Goal: Task Accomplishment & Management: Use online tool/utility

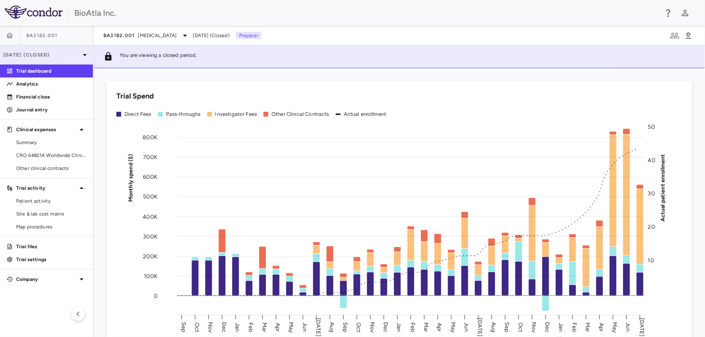
click at [81, 55] on icon at bounding box center [85, 55] width 10 height 10
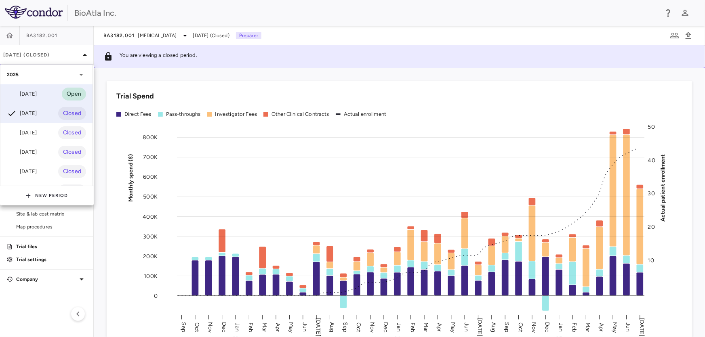
click at [32, 94] on div "[DATE]" at bounding box center [22, 94] width 30 height 10
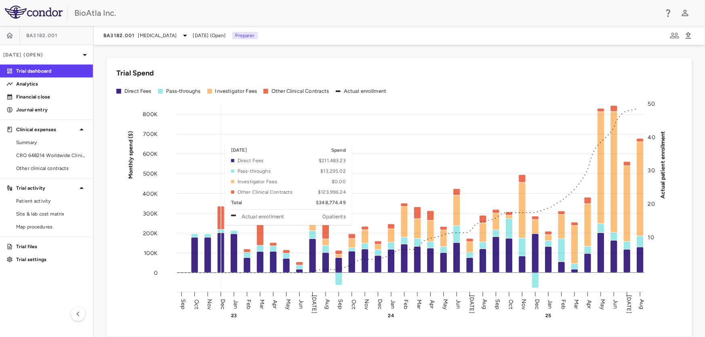
scroll to position [110, 0]
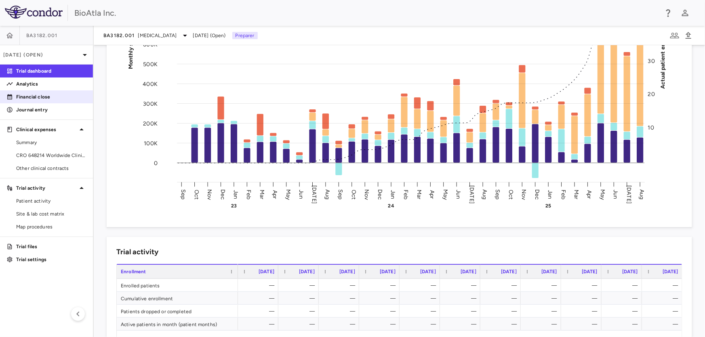
click at [39, 100] on p "Financial close" at bounding box center [51, 96] width 70 height 7
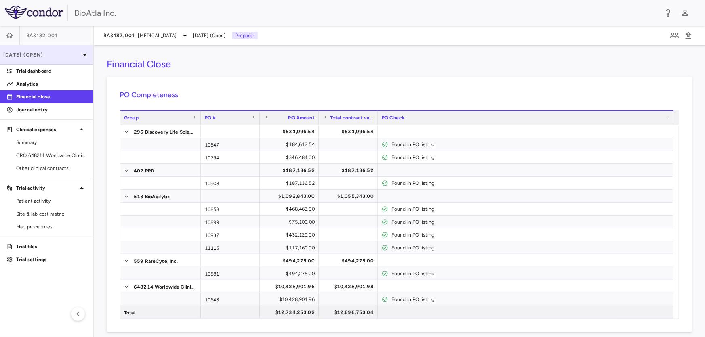
click at [81, 52] on icon at bounding box center [85, 55] width 10 height 10
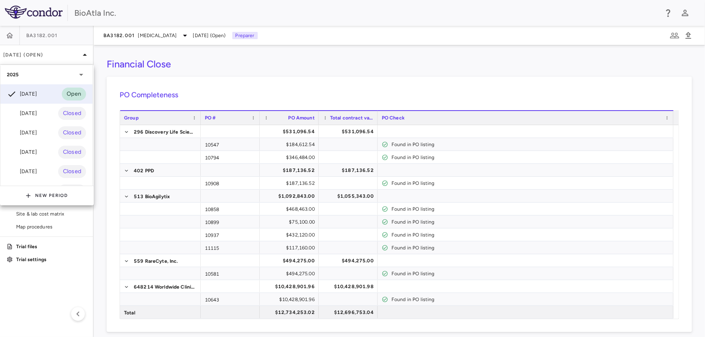
click at [164, 32] on div at bounding box center [352, 168] width 705 height 337
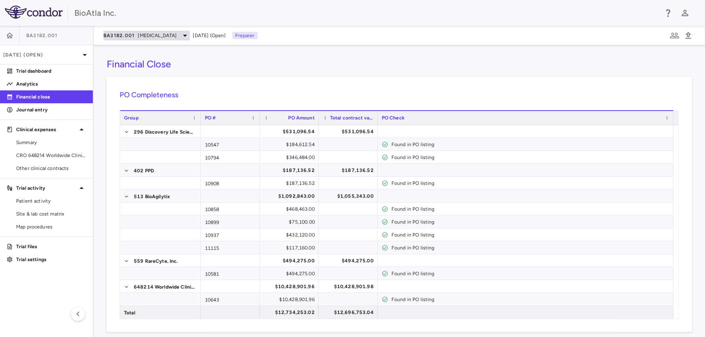
click at [181, 37] on icon at bounding box center [185, 36] width 10 height 10
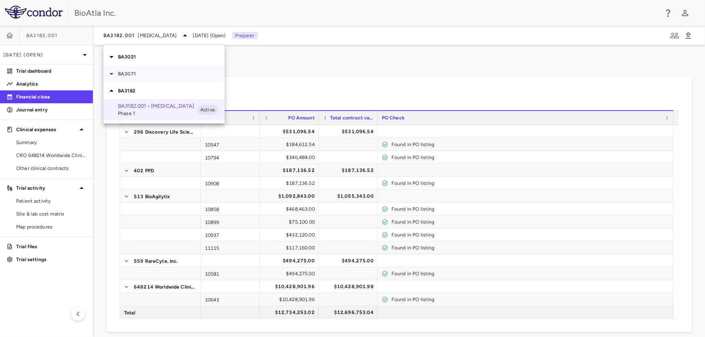
click at [118, 70] on p "BA3071" at bounding box center [171, 73] width 107 height 7
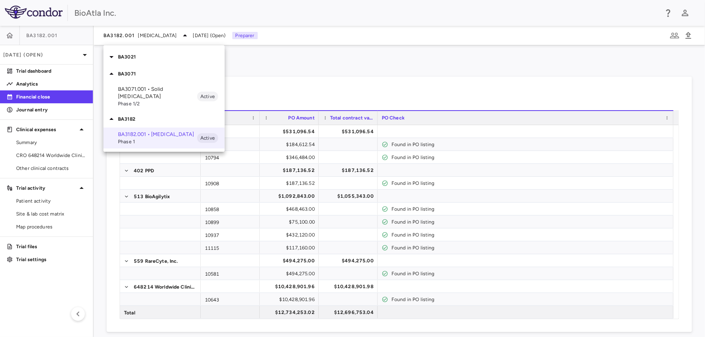
click at [124, 100] on span "Phase 1/2" at bounding box center [157, 103] width 79 height 7
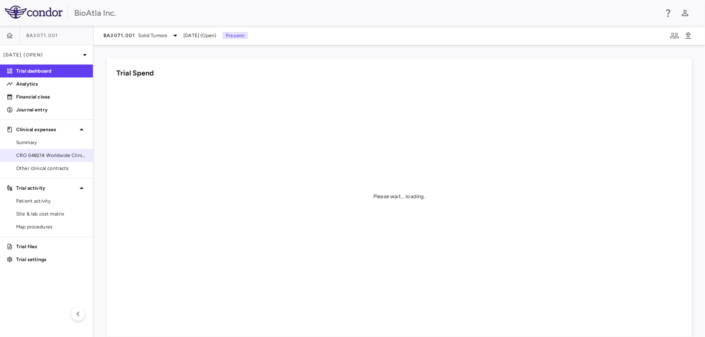
click at [49, 155] on span "CRO 648214 Worldwide Clinical Trials Holdings, Inc." at bounding box center [51, 155] width 70 height 7
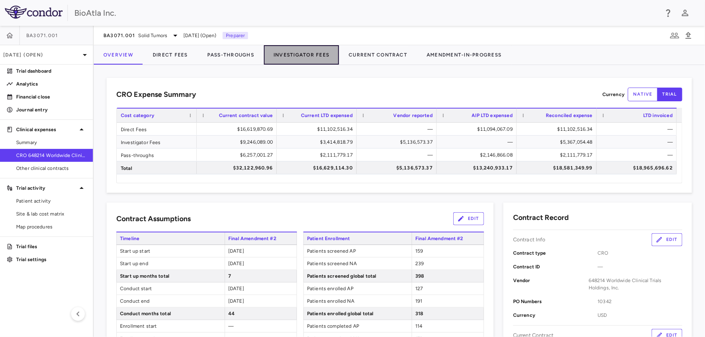
click at [300, 55] on button "Investigator Fees" at bounding box center [301, 54] width 75 height 19
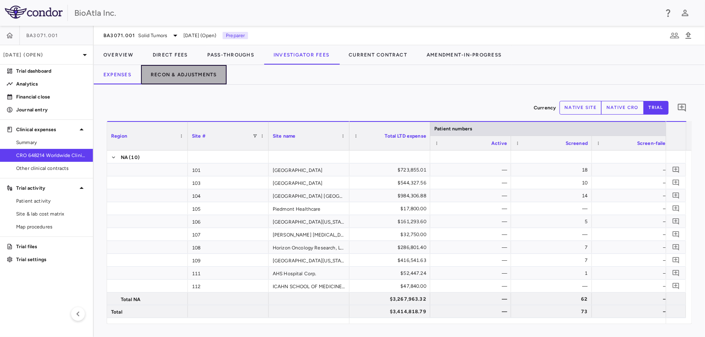
click at [172, 71] on button "Recon & Adjustments" at bounding box center [184, 74] width 86 height 19
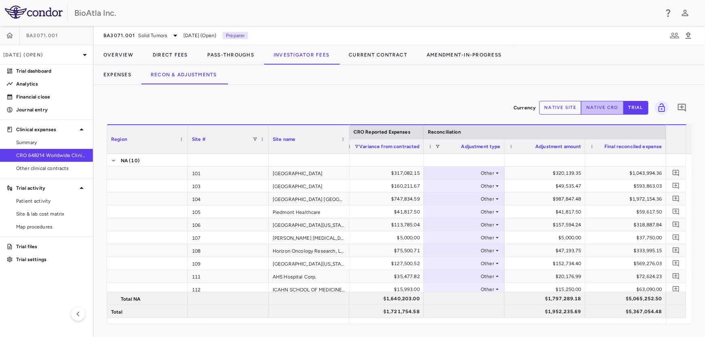
click at [607, 101] on button "native cro" at bounding box center [602, 108] width 43 height 14
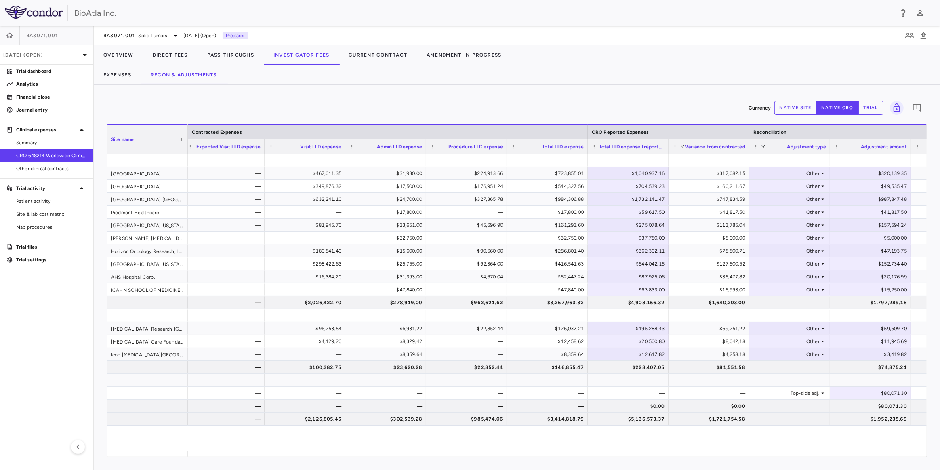
scroll to position [0, 162]
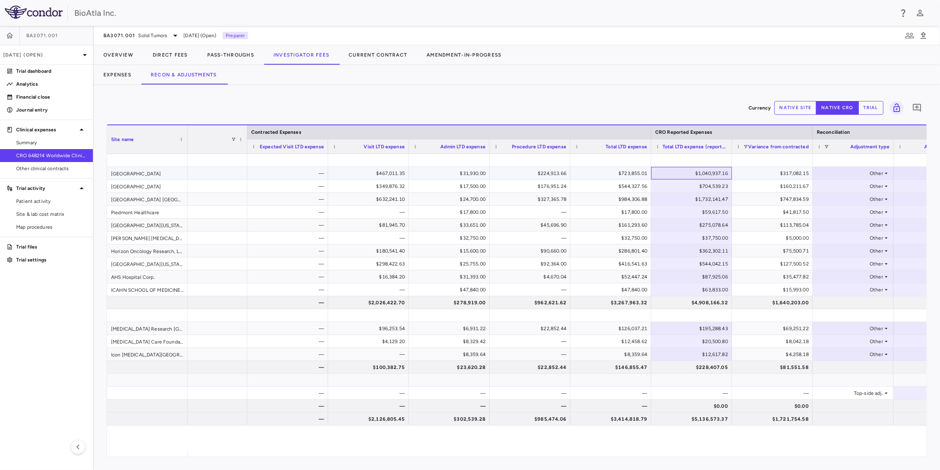
click at [675, 172] on div "$1,040,937.16" at bounding box center [694, 173] width 70 height 13
type input "*"
drag, startPoint x: 700, startPoint y: 303, endPoint x: 699, endPoint y: 313, distance: 10.1
click at [700, 305] on div "$4,914,660.31" at bounding box center [694, 302] width 70 height 13
drag, startPoint x: 689, startPoint y: 327, endPoint x: 711, endPoint y: 327, distance: 21.8
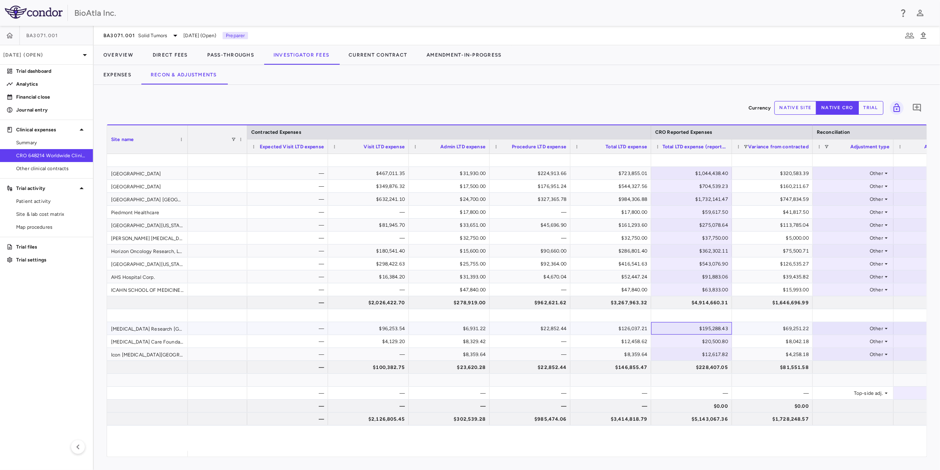
click at [705, 327] on div "$195,288.43" at bounding box center [694, 328] width 70 height 13
drag, startPoint x: 718, startPoint y: 327, endPoint x: 668, endPoint y: 319, distance: 50.4
click at [672, 323] on input "*********" at bounding box center [698, 328] width 68 height 13
click at [705, 328] on div "$0.00" at bounding box center [694, 328] width 70 height 13
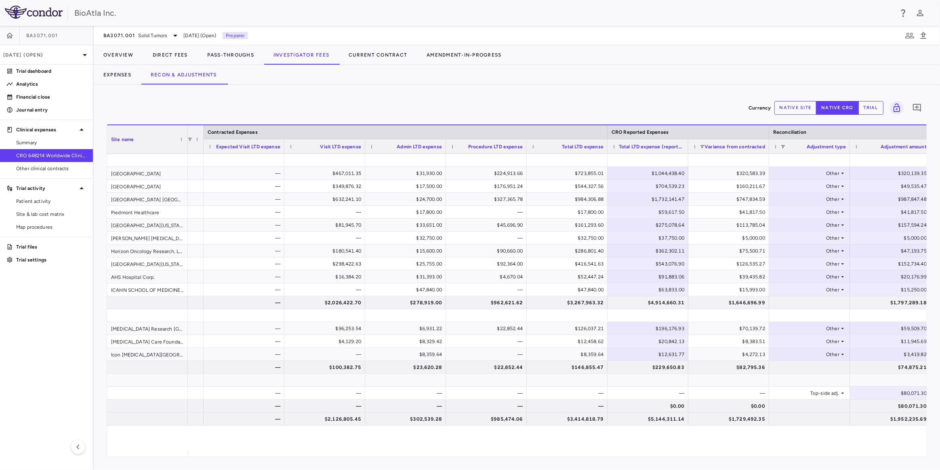
scroll to position [0, 158]
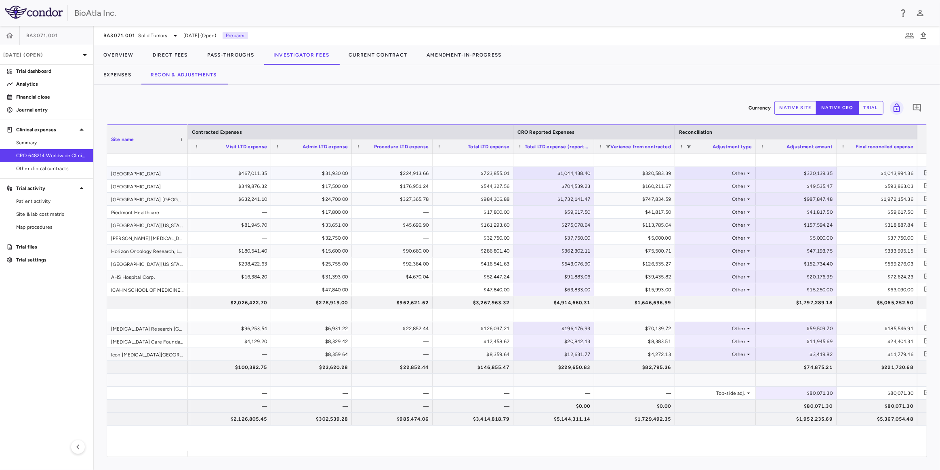
click at [705, 172] on div "$320,139.35" at bounding box center [798, 173] width 70 height 13
type input "*"
click at [705, 325] on div "$59,509.70" at bounding box center [798, 328] width 70 height 13
drag, startPoint x: 800, startPoint y: 329, endPoint x: 832, endPoint y: 327, distance: 32.8
click at [705, 327] on input "*******" at bounding box center [803, 328] width 68 height 13
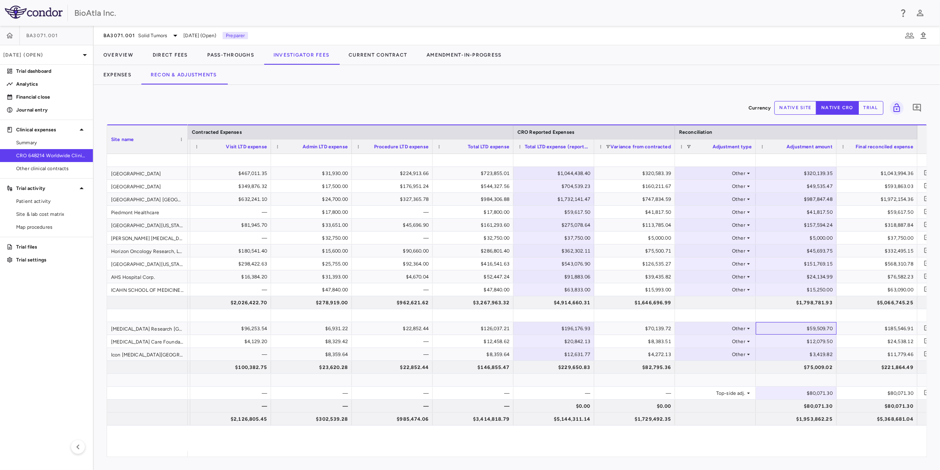
scroll to position [0, 251]
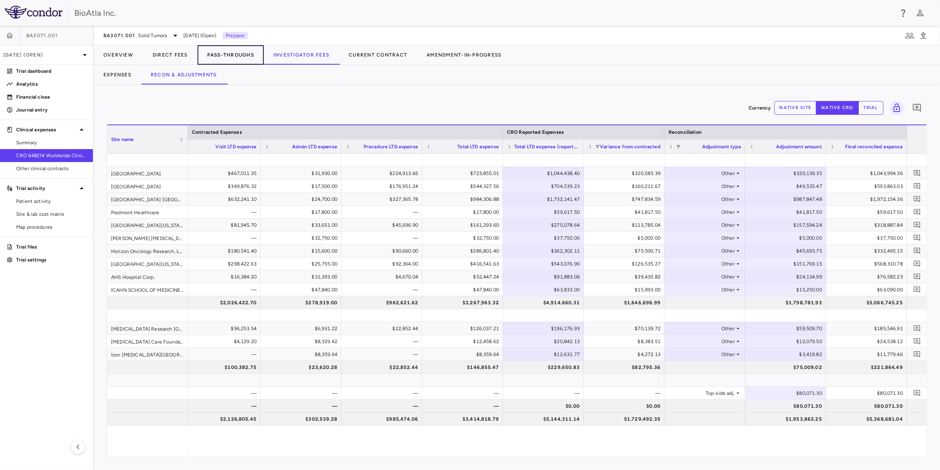
click at [231, 60] on button "Pass-Throughs" at bounding box center [231, 54] width 66 height 19
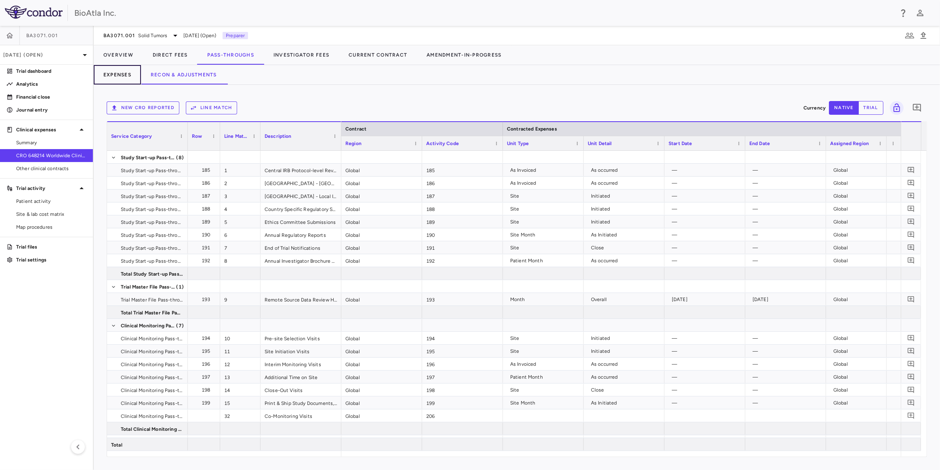
click at [120, 75] on button "Expenses" at bounding box center [117, 74] width 47 height 19
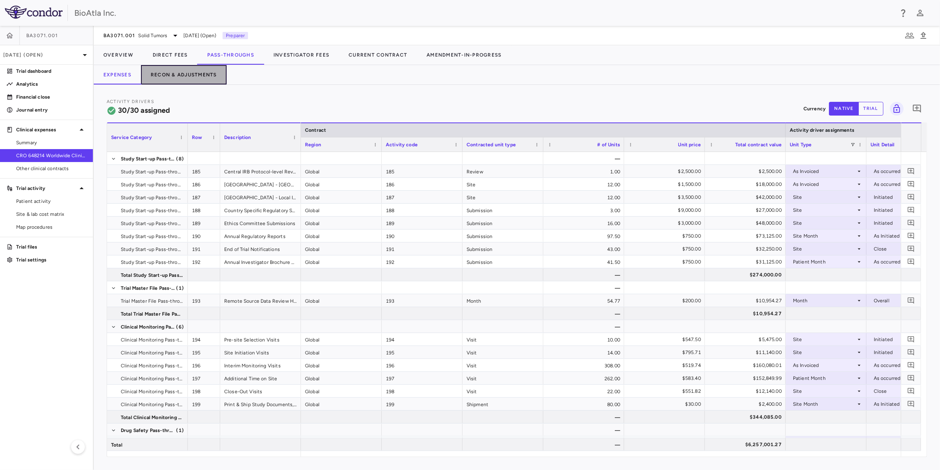
click at [193, 74] on button "Recon & Adjustments" at bounding box center [184, 74] width 86 height 19
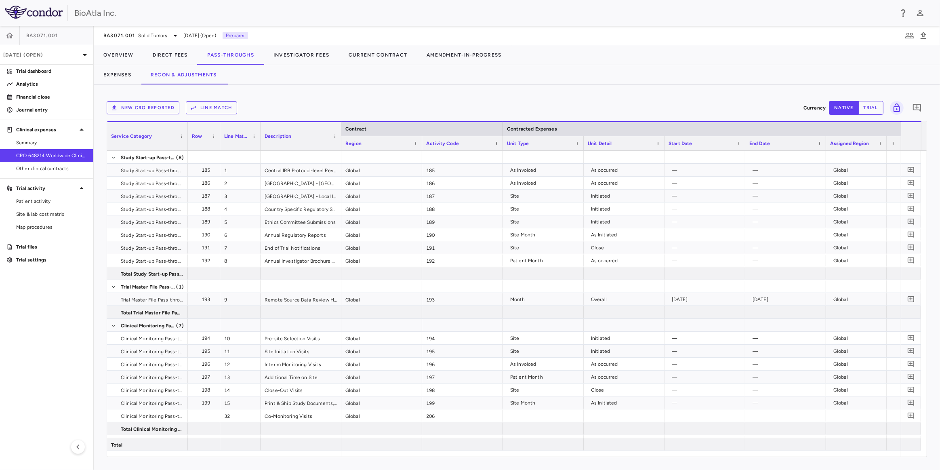
click at [217, 110] on button "Line Match" at bounding box center [211, 107] width 51 height 13
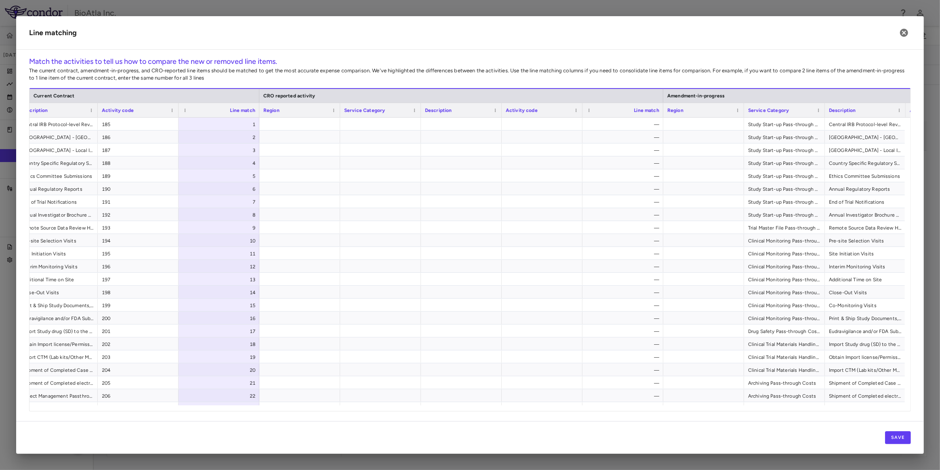
scroll to position [0, 71]
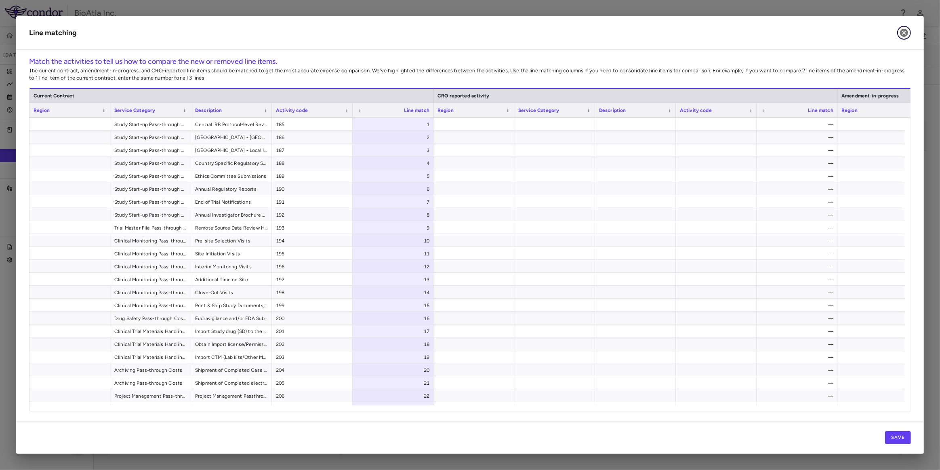
click at [705, 32] on icon "button" at bounding box center [904, 33] width 8 height 8
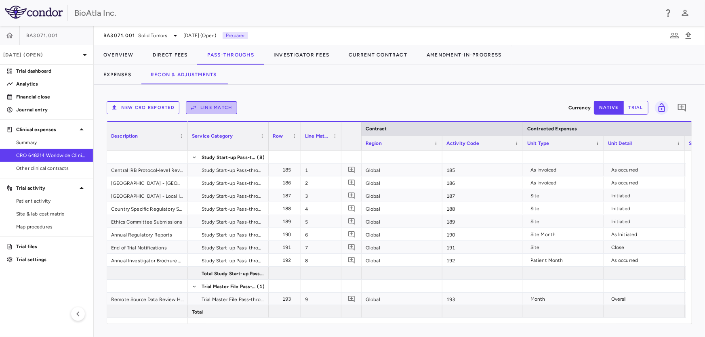
click at [215, 111] on button "Line Match" at bounding box center [211, 107] width 51 height 13
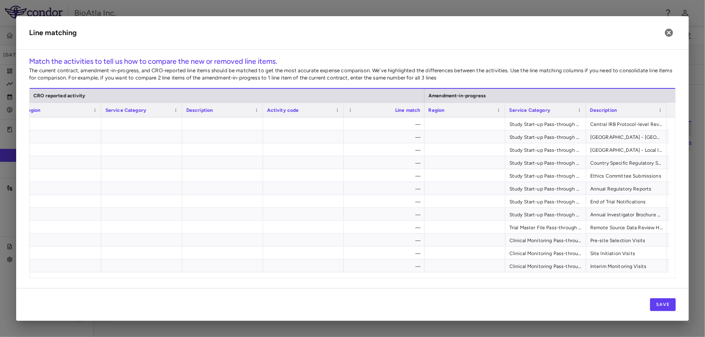
scroll to position [0, 65]
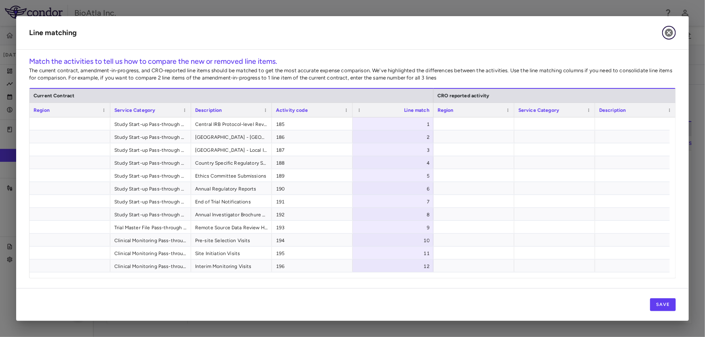
click at [672, 32] on icon "button" at bounding box center [669, 33] width 8 height 8
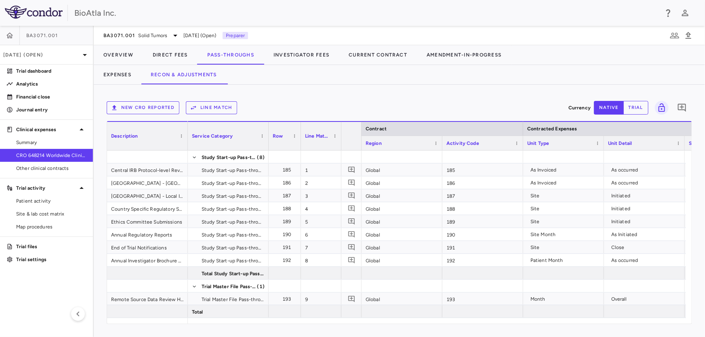
click at [133, 105] on button "New CRO reported" at bounding box center [143, 107] width 73 height 13
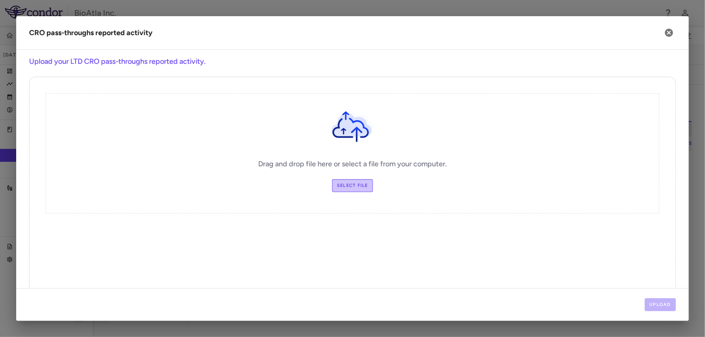
click at [361, 183] on label "Select file" at bounding box center [352, 185] width 41 height 13
click at [0, 0] on input "Select file" at bounding box center [0, 0] width 0 height 0
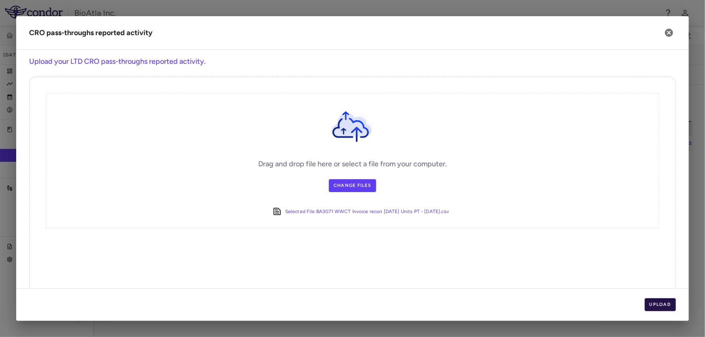
click at [655, 303] on button "Upload" at bounding box center [661, 305] width 32 height 13
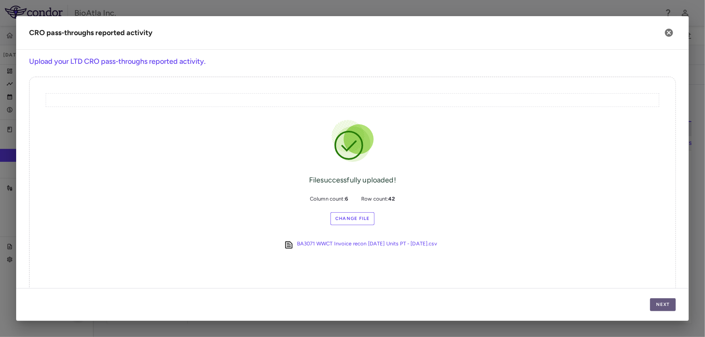
click at [655, 303] on button "Next" at bounding box center [663, 305] width 26 height 13
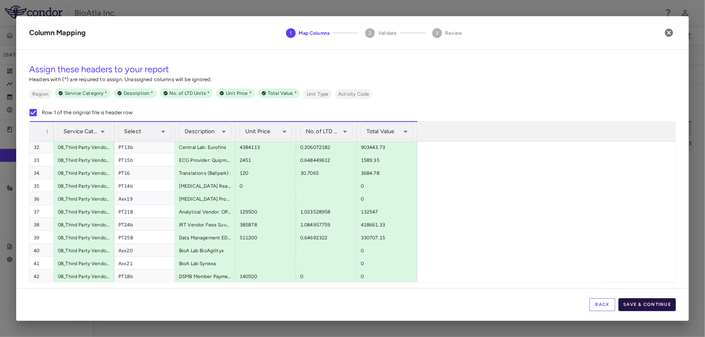
click at [668, 305] on button "Save & Continue" at bounding box center [647, 305] width 57 height 13
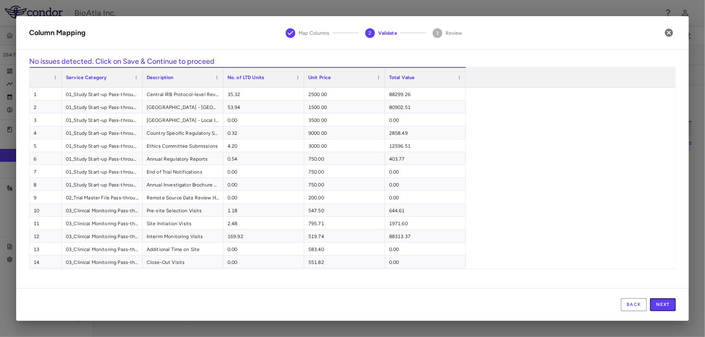
click at [667, 305] on button "Next" at bounding box center [663, 305] width 26 height 13
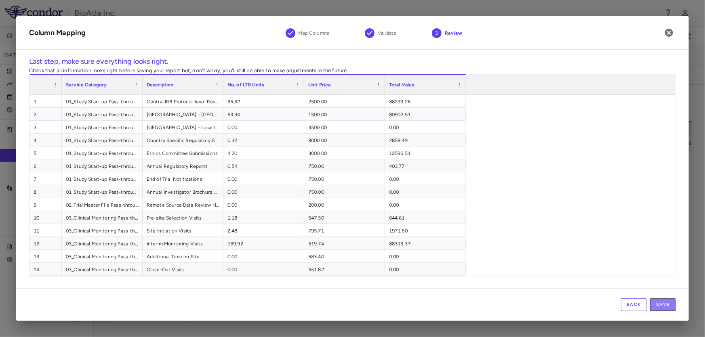
click at [668, 307] on button "Save" at bounding box center [663, 305] width 26 height 13
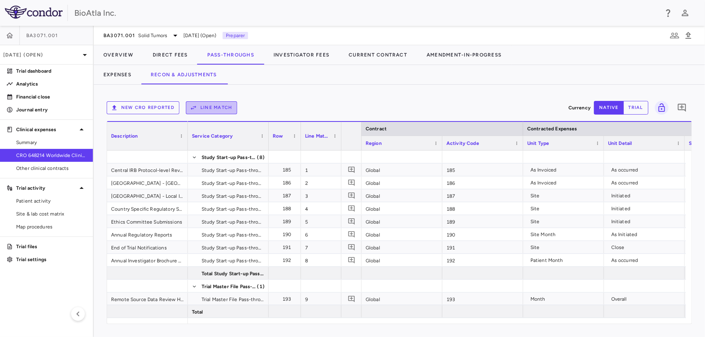
click at [230, 105] on button "Line Match" at bounding box center [211, 107] width 51 height 13
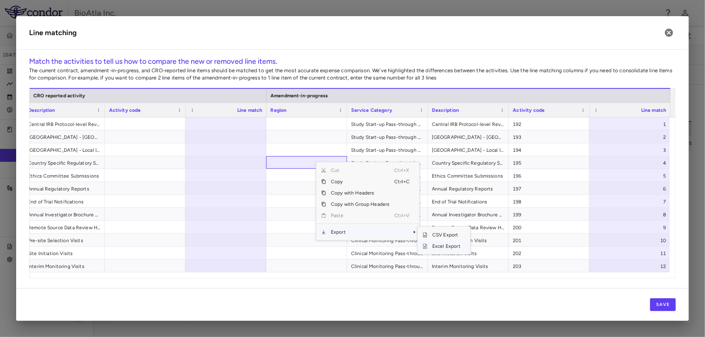
click at [455, 246] on span "Excel Export" at bounding box center [447, 246] width 38 height 11
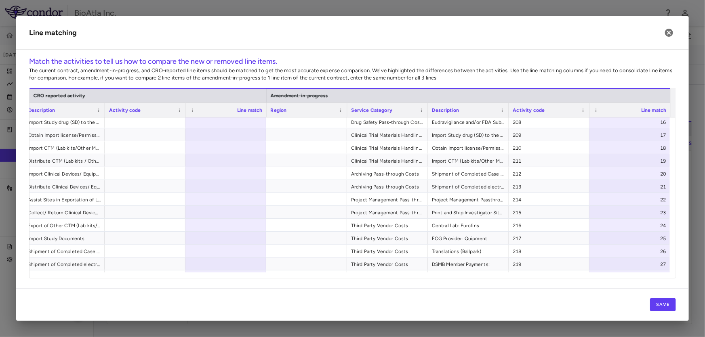
scroll to position [205, 0]
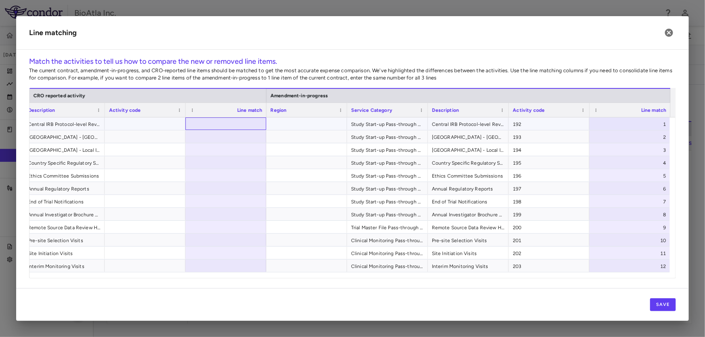
click at [237, 121] on div at bounding box center [225, 124] width 81 height 13
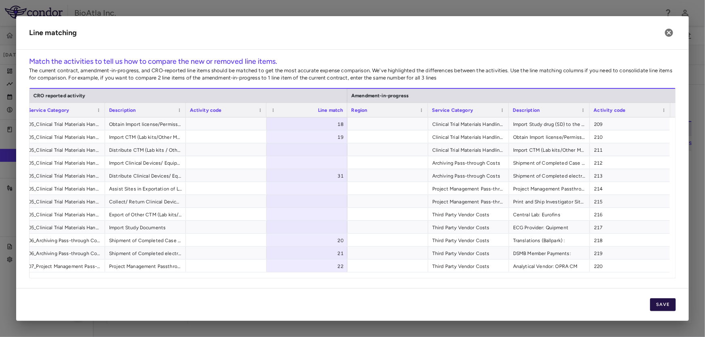
click at [659, 303] on button "Save" at bounding box center [663, 305] width 26 height 13
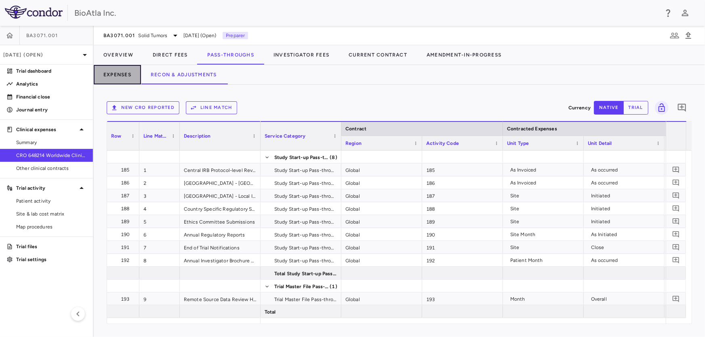
click at [114, 73] on button "Expenses" at bounding box center [117, 74] width 47 height 19
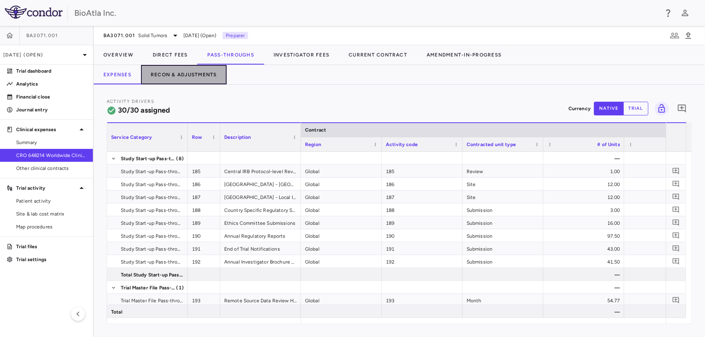
click at [204, 75] on button "Recon & Adjustments" at bounding box center [184, 74] width 86 height 19
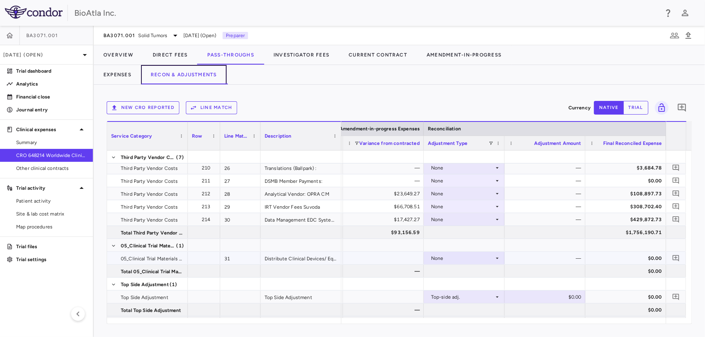
scroll to position [530, 0]
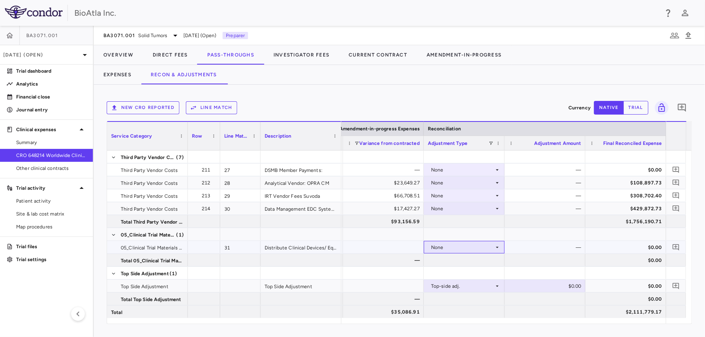
click at [494, 247] on icon at bounding box center [497, 247] width 6 height 6
click at [460, 272] on div "CRO Reported" at bounding box center [459, 275] width 38 height 7
click at [497, 170] on icon at bounding box center [497, 169] width 3 height 1
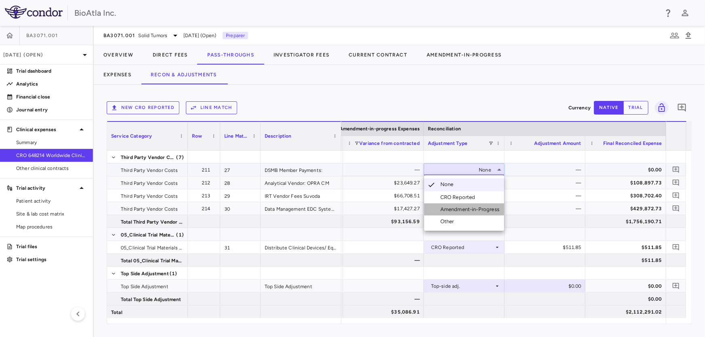
click at [469, 209] on div "Amendment-in-Progress" at bounding box center [471, 209] width 62 height 7
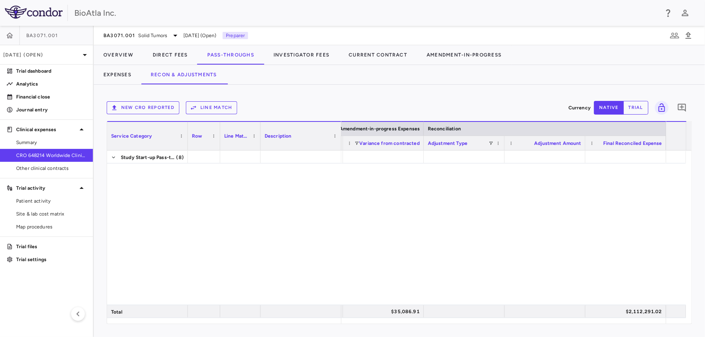
scroll to position [0, 0]
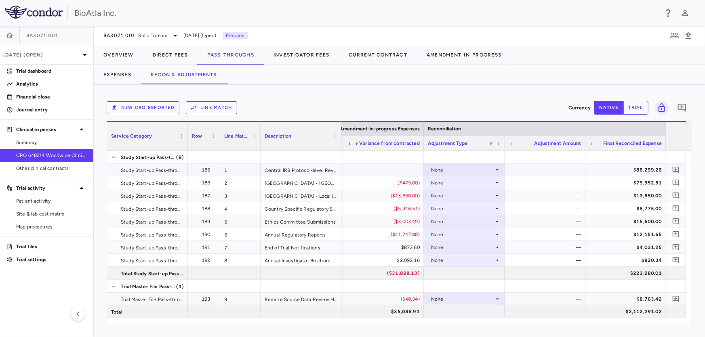
click at [497, 170] on icon at bounding box center [497, 169] width 3 height 1
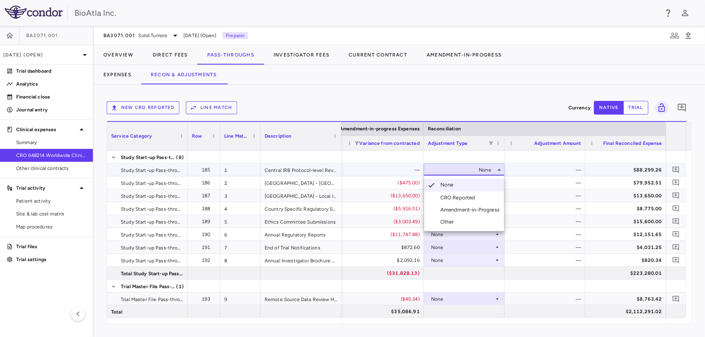
click at [478, 211] on div "Amendment-in-Progress" at bounding box center [471, 209] width 62 height 7
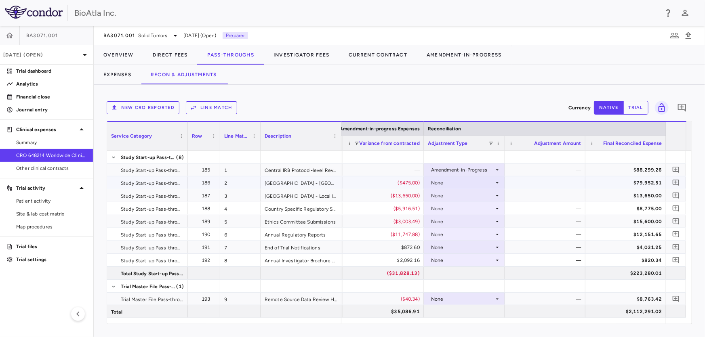
click at [497, 183] on icon at bounding box center [497, 182] width 3 height 1
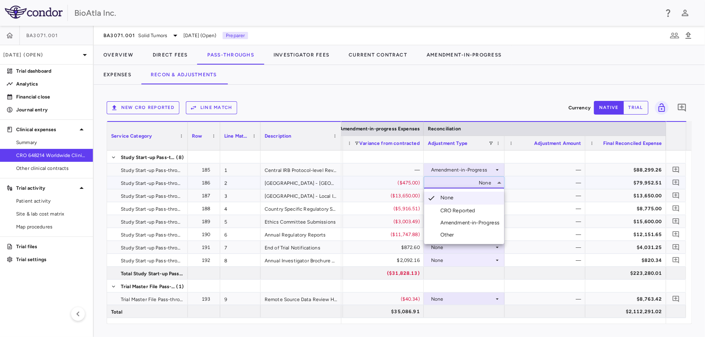
click at [445, 226] on div "Amendment-in-Progress" at bounding box center [471, 222] width 62 height 7
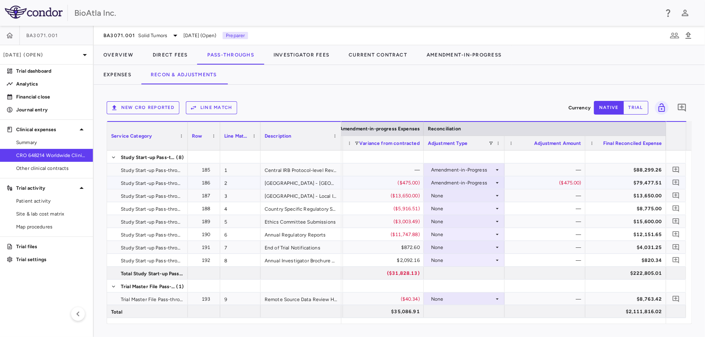
click at [496, 181] on icon at bounding box center [497, 183] width 6 height 6
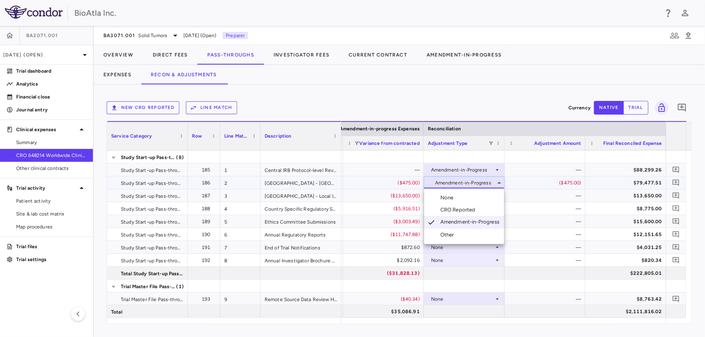
click at [532, 194] on div at bounding box center [352, 168] width 705 height 337
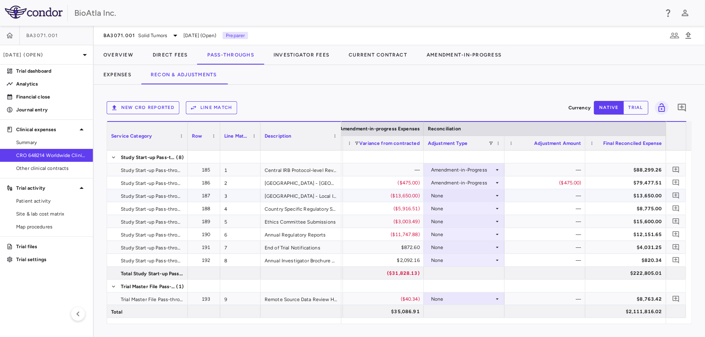
click at [497, 195] on icon at bounding box center [497, 196] width 6 height 6
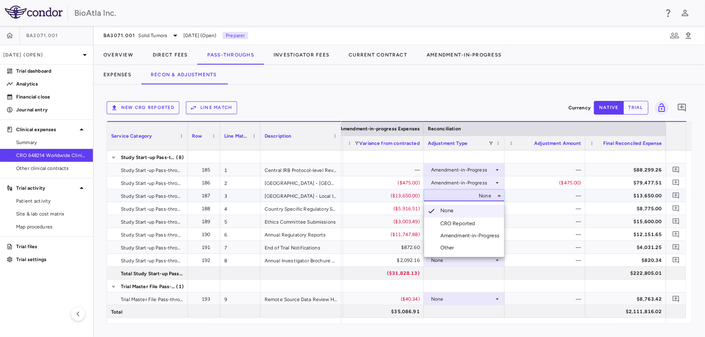
click at [454, 240] on li "Amendment-in-Progress" at bounding box center [464, 236] width 80 height 12
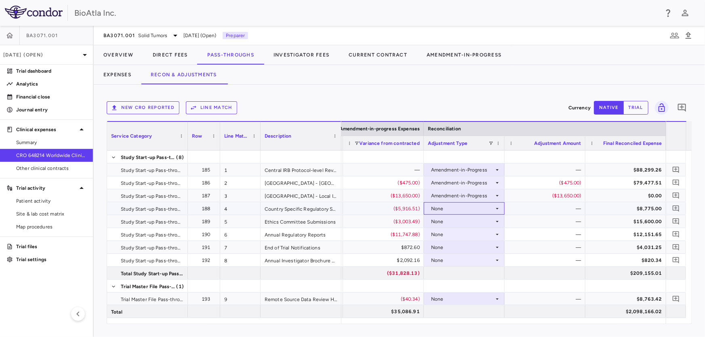
click at [492, 208] on div "None" at bounding box center [462, 208] width 63 height 13
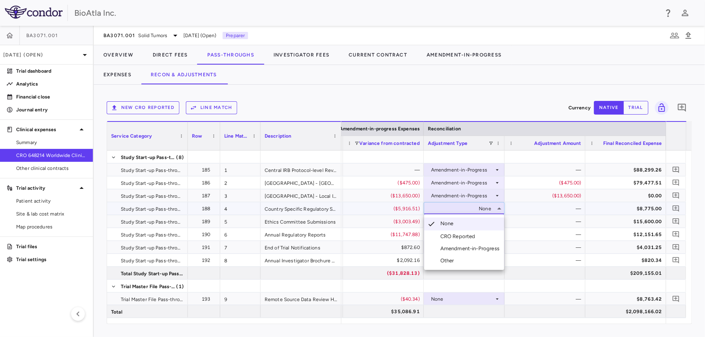
click at [461, 246] on div "Amendment-in-Progress" at bounding box center [471, 248] width 62 height 7
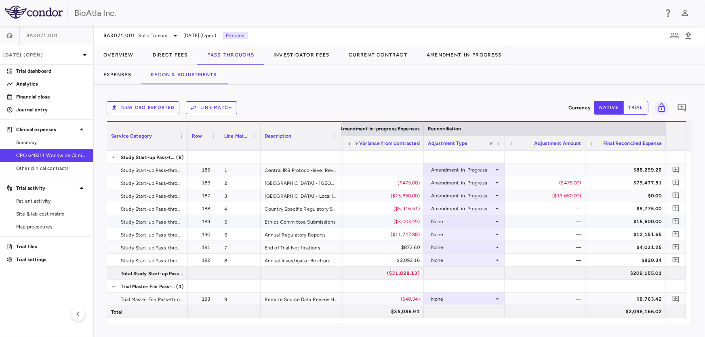
click at [492, 221] on div "None" at bounding box center [462, 221] width 63 height 13
click at [497, 222] on icon at bounding box center [497, 221] width 3 height 1
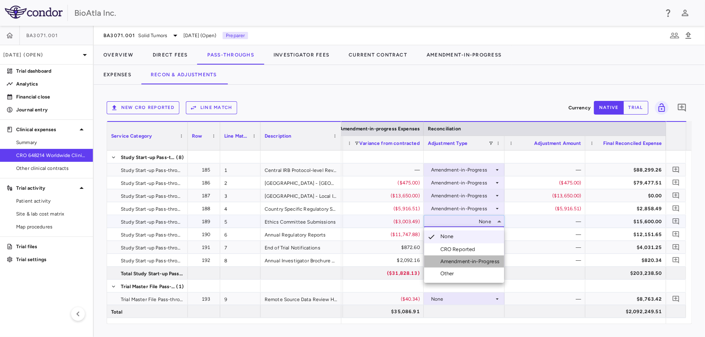
click at [473, 262] on div "Amendment-in-Progress" at bounding box center [471, 261] width 62 height 7
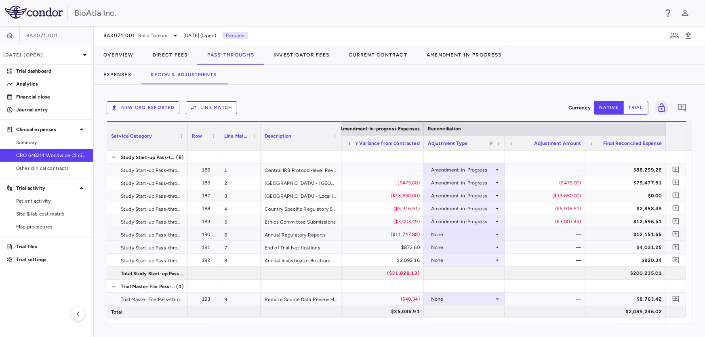
click at [494, 233] on icon at bounding box center [497, 235] width 6 height 6
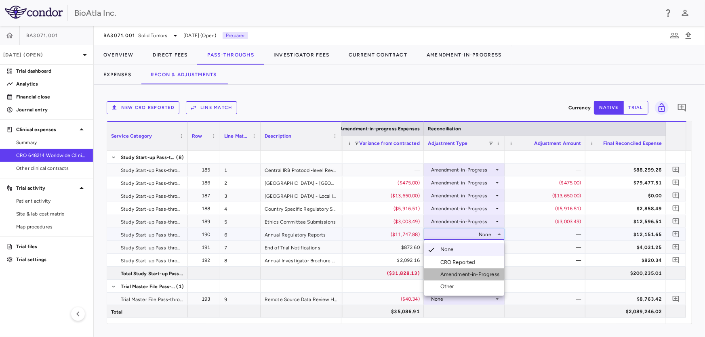
click at [464, 274] on div "Amendment-in-Progress" at bounding box center [471, 274] width 62 height 7
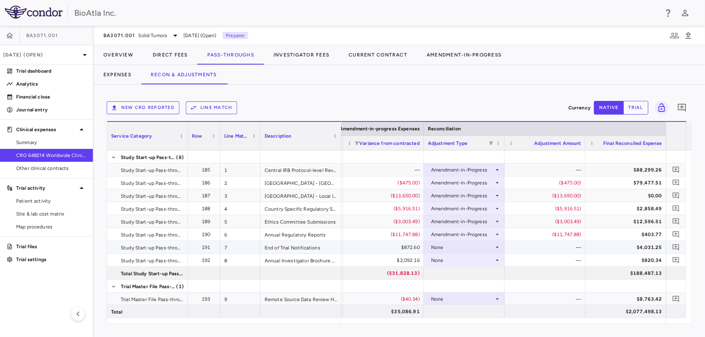
click at [497, 247] on icon at bounding box center [497, 247] width 3 height 1
click at [462, 287] on div "Amendment-in-Progress" at bounding box center [471, 287] width 62 height 7
click at [494, 260] on icon at bounding box center [497, 260] width 6 height 6
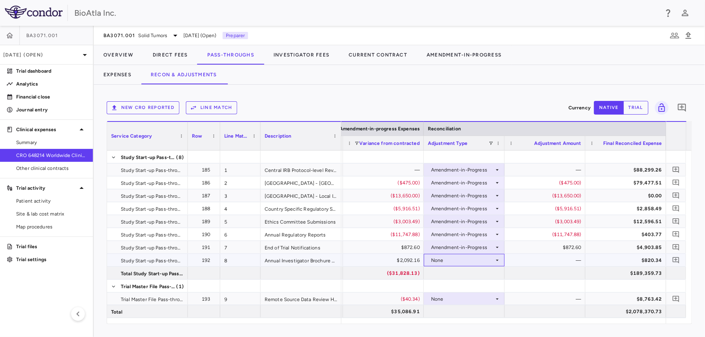
click at [494, 257] on icon at bounding box center [497, 260] width 6 height 6
click at [471, 298] on div "Amendment-in-Progress" at bounding box center [471, 300] width 62 height 7
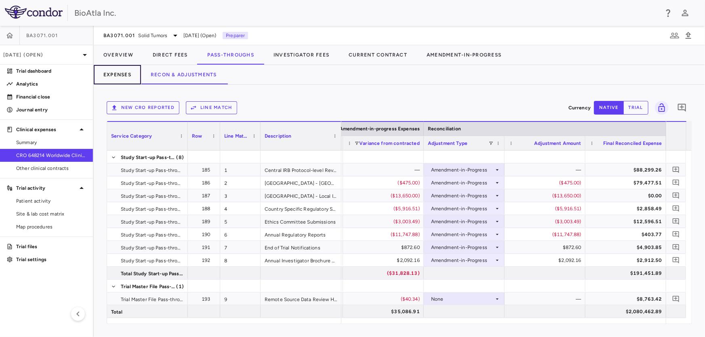
click at [116, 79] on button "Expenses" at bounding box center [117, 74] width 47 height 19
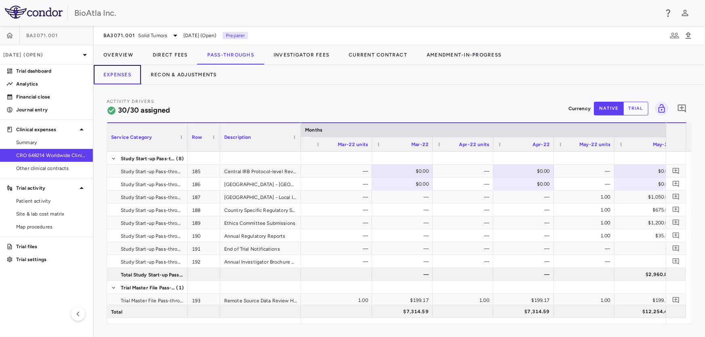
scroll to position [0, 1895]
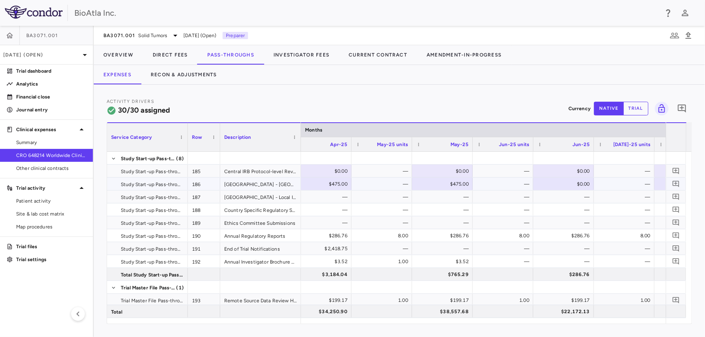
click at [567, 180] on div "$0.00" at bounding box center [565, 184] width 49 height 13
click at [189, 77] on button "Recon & Adjustments" at bounding box center [184, 74] width 86 height 19
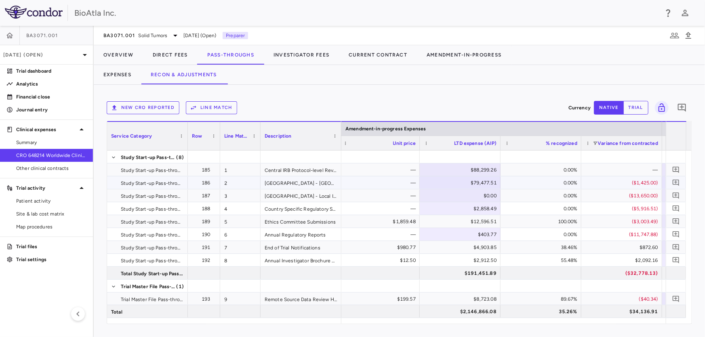
click at [466, 179] on div "$79,477.51" at bounding box center [462, 183] width 70 height 13
drag, startPoint x: 463, startPoint y: 183, endPoint x: 498, endPoint y: 181, distance: 34.4
click at [498, 181] on input "********" at bounding box center [466, 183] width 68 height 13
click at [201, 77] on button "Recon & Adjustments" at bounding box center [184, 74] width 86 height 19
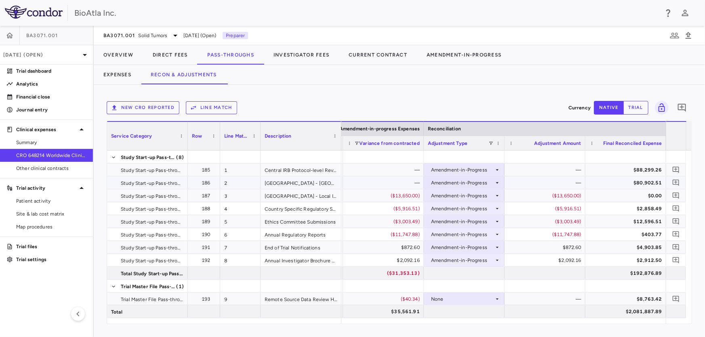
click at [496, 181] on icon at bounding box center [497, 183] width 6 height 6
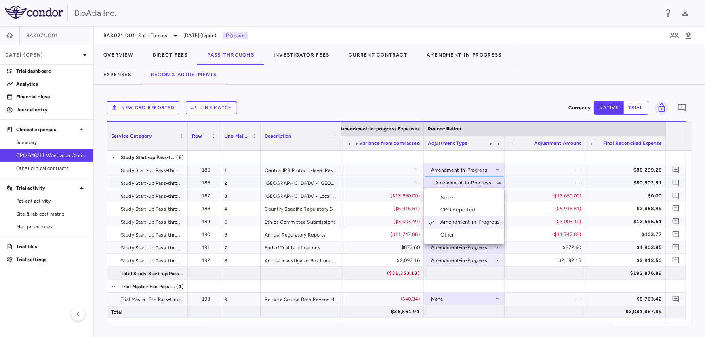
click at [446, 233] on div "Other" at bounding box center [448, 235] width 17 height 7
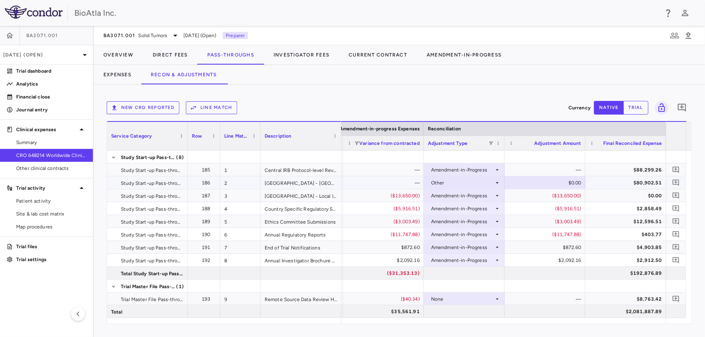
click at [558, 183] on div "$0.00" at bounding box center [547, 183] width 70 height 13
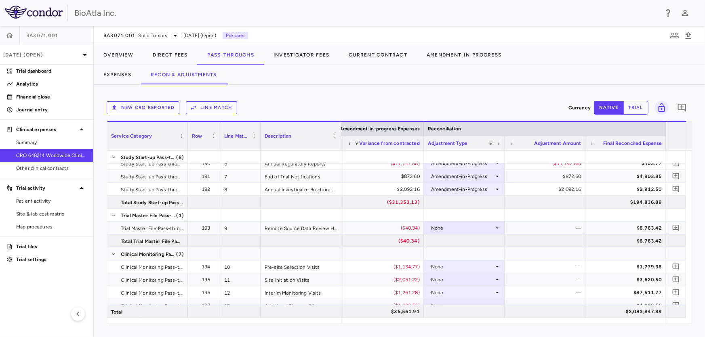
scroll to position [73, 0]
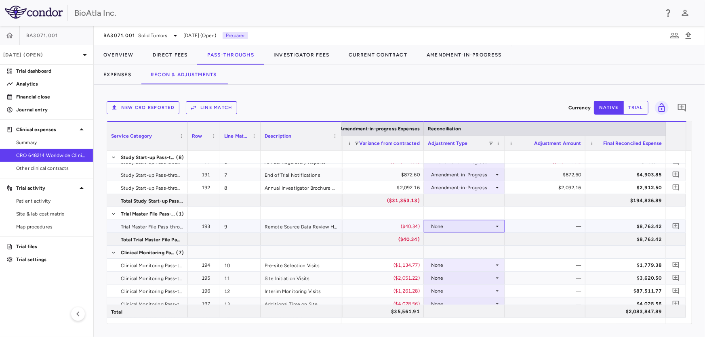
click at [498, 223] on icon at bounding box center [497, 226] width 6 height 6
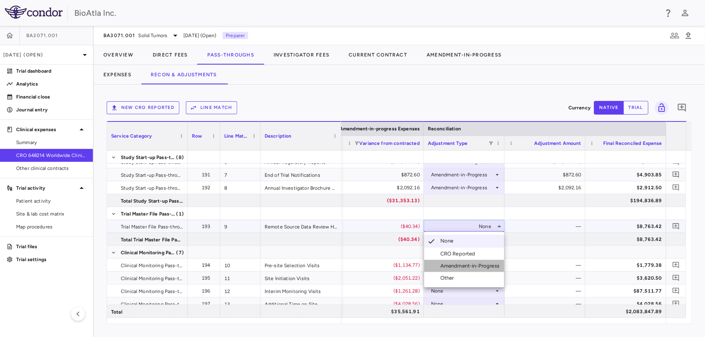
click at [463, 263] on div "Amendment-in-Progress" at bounding box center [471, 266] width 62 height 7
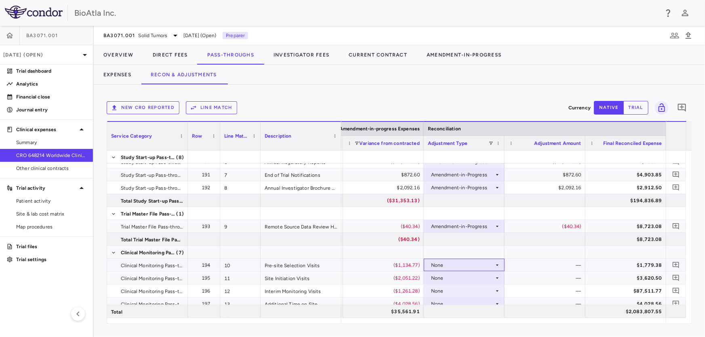
click at [494, 264] on icon at bounding box center [497, 265] width 6 height 6
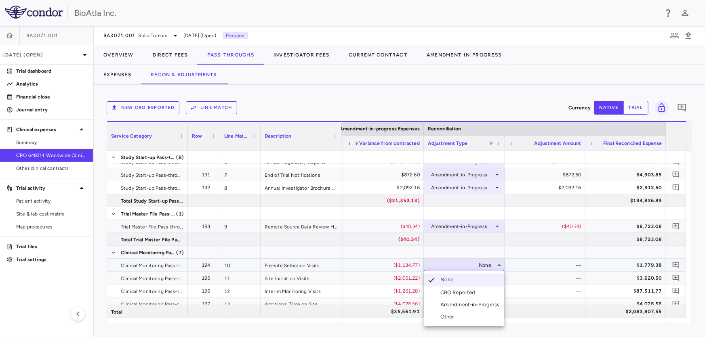
click at [461, 305] on div "Amendment-in-Progress" at bounding box center [471, 304] width 62 height 7
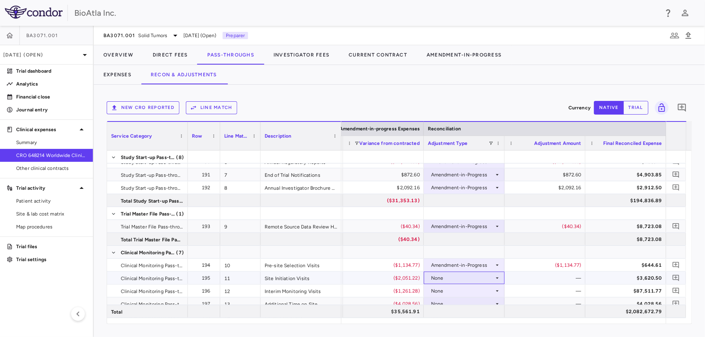
click at [495, 276] on icon at bounding box center [497, 278] width 6 height 6
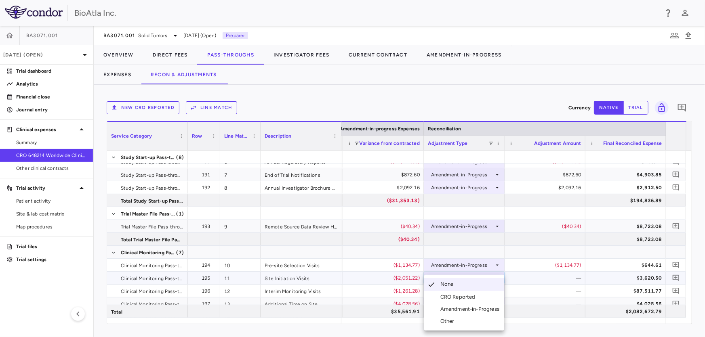
click at [455, 306] on div "Amendment-in-Progress" at bounding box center [471, 309] width 62 height 7
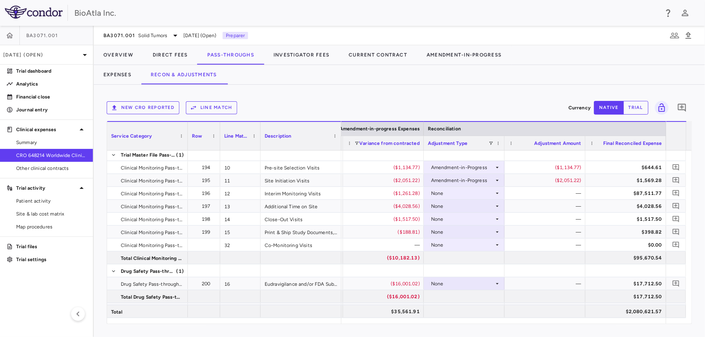
scroll to position [179, 0]
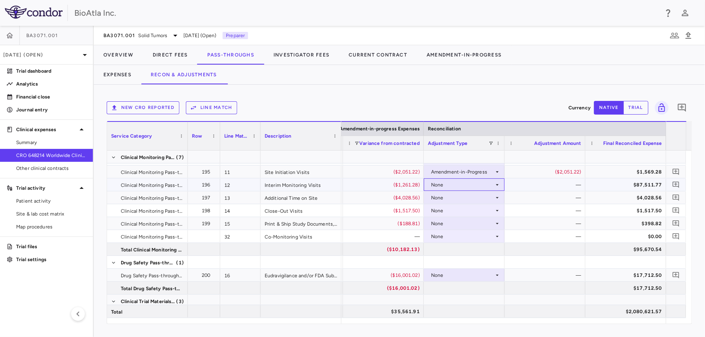
click at [495, 184] on icon at bounding box center [497, 185] width 6 height 6
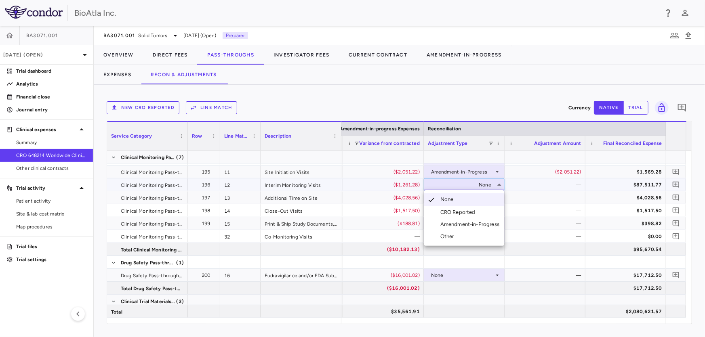
click at [445, 222] on div "Amendment-in-Progress" at bounding box center [471, 224] width 62 height 7
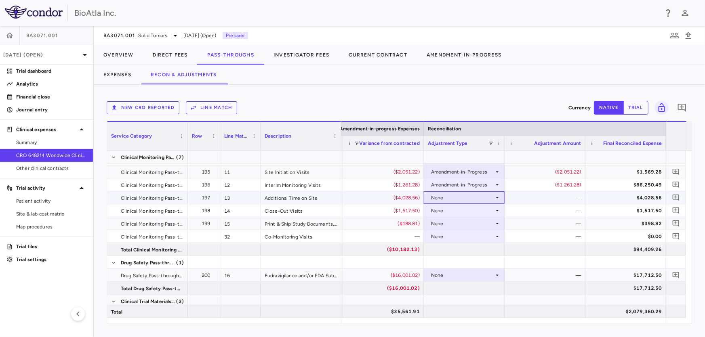
click at [493, 198] on div "None" at bounding box center [462, 198] width 63 height 13
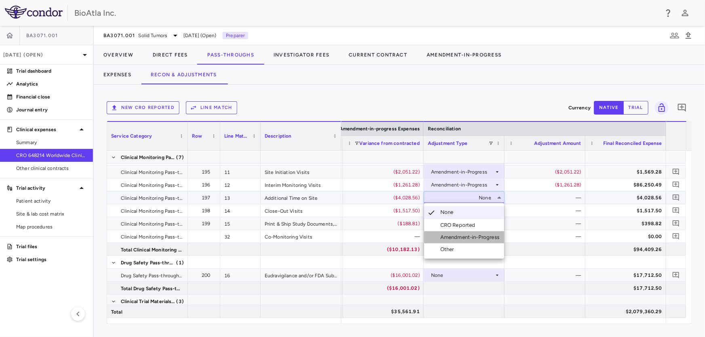
click at [477, 238] on div "Amendment-in-Progress" at bounding box center [471, 237] width 62 height 7
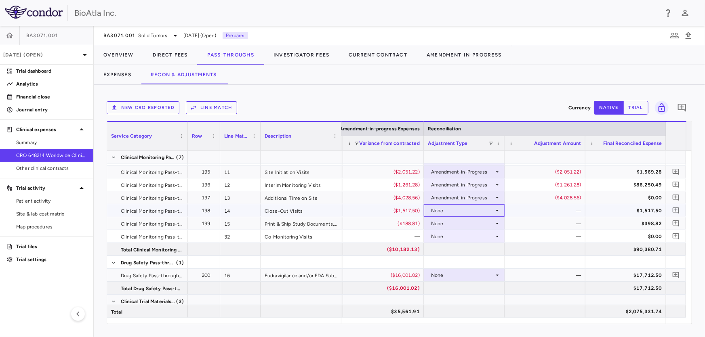
click at [498, 209] on icon at bounding box center [497, 211] width 6 height 6
click at [469, 254] on div "Amendment-in-Progress" at bounding box center [471, 250] width 62 height 7
click at [497, 224] on icon at bounding box center [497, 224] width 6 height 6
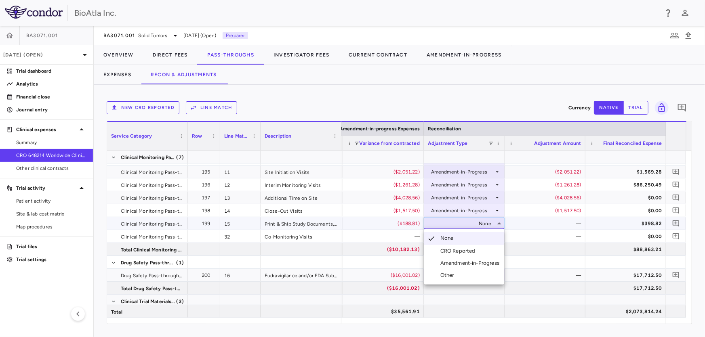
click at [482, 263] on div "Amendment-in-Progress" at bounding box center [471, 263] width 62 height 7
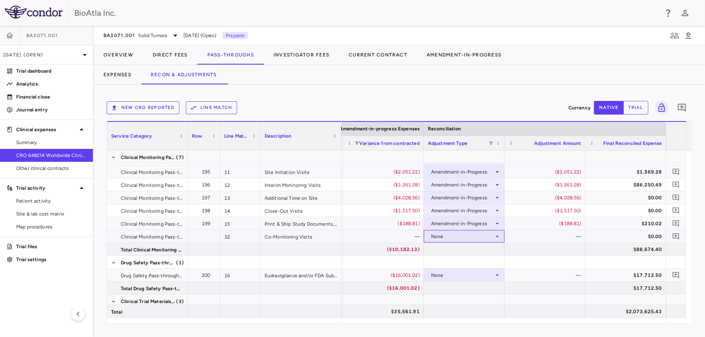
click at [497, 236] on icon at bounding box center [497, 236] width 3 height 1
click at [455, 264] on div "Amendment-in-Progress" at bounding box center [471, 264] width 62 height 7
click at [497, 273] on icon at bounding box center [497, 275] width 6 height 6
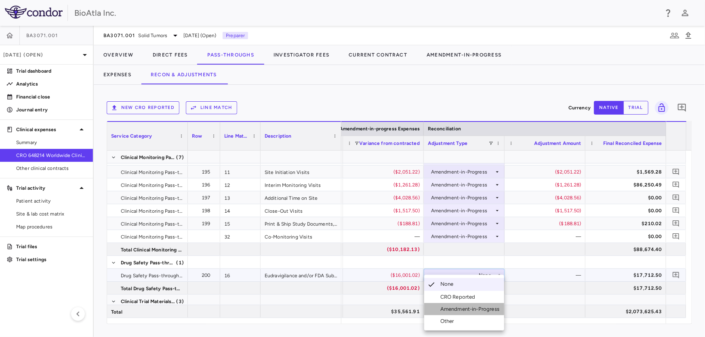
click at [455, 308] on div "Amendment-in-Progress" at bounding box center [471, 309] width 62 height 7
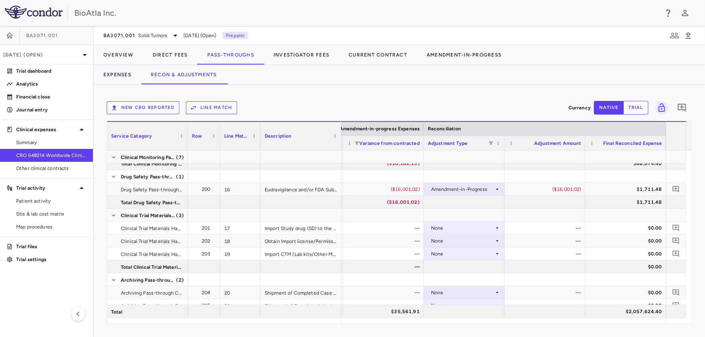
scroll to position [268, 0]
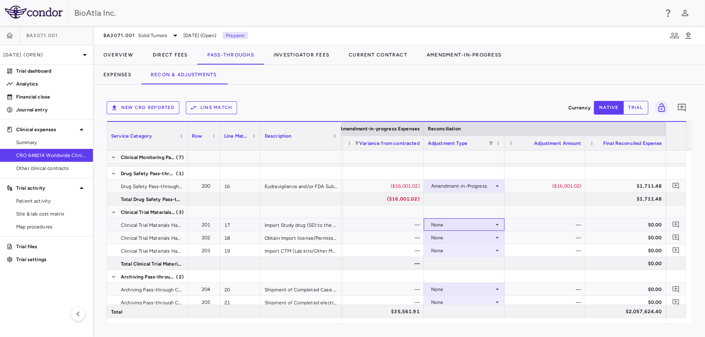
click at [495, 225] on icon at bounding box center [497, 225] width 6 height 6
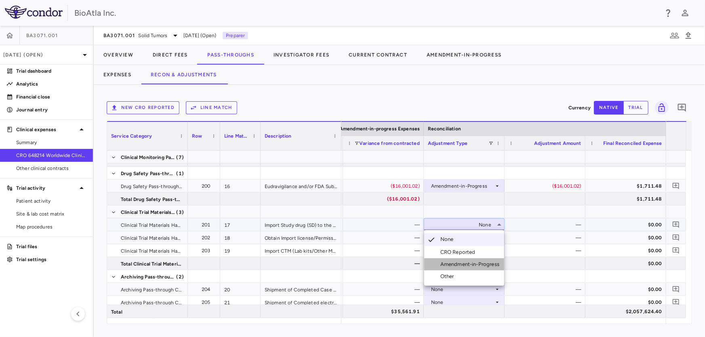
click at [471, 263] on div "Amendment-in-Progress" at bounding box center [471, 264] width 62 height 7
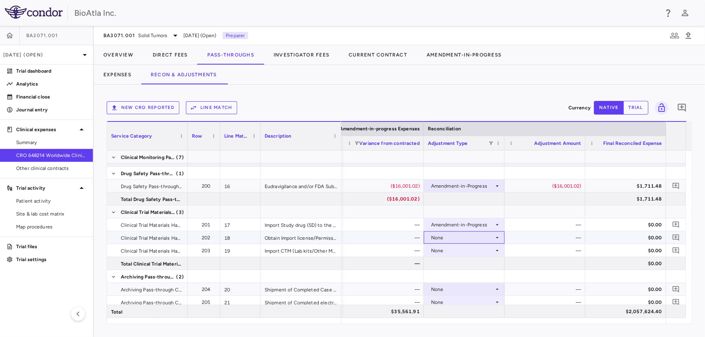
click at [495, 235] on icon at bounding box center [497, 238] width 6 height 6
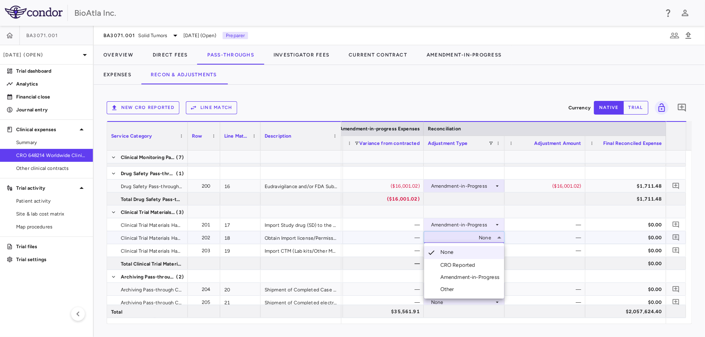
click at [472, 276] on div "Amendment-in-Progress" at bounding box center [471, 277] width 62 height 7
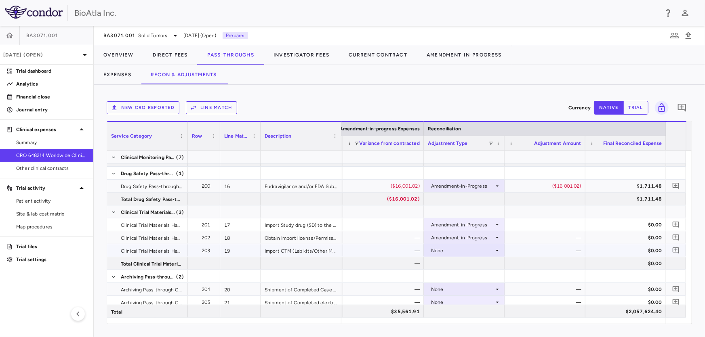
click at [497, 250] on icon at bounding box center [497, 251] width 6 height 6
click at [496, 250] on icon at bounding box center [497, 251] width 6 height 6
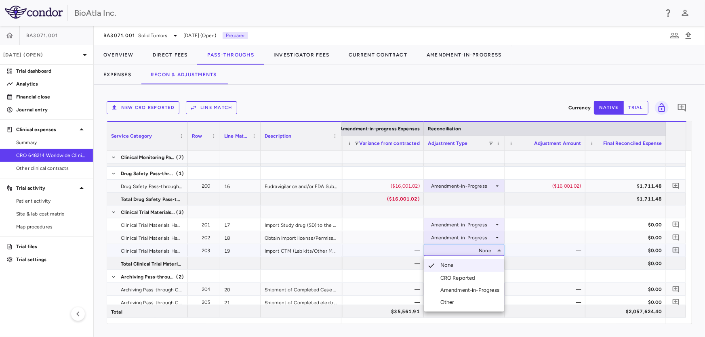
click at [461, 287] on div "Amendment-in-Progress" at bounding box center [471, 290] width 62 height 7
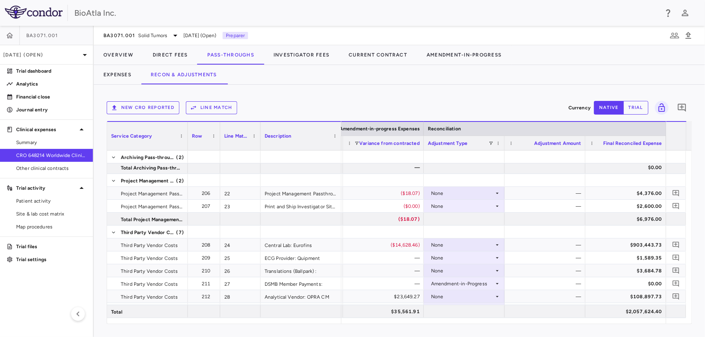
scroll to position [437, 0]
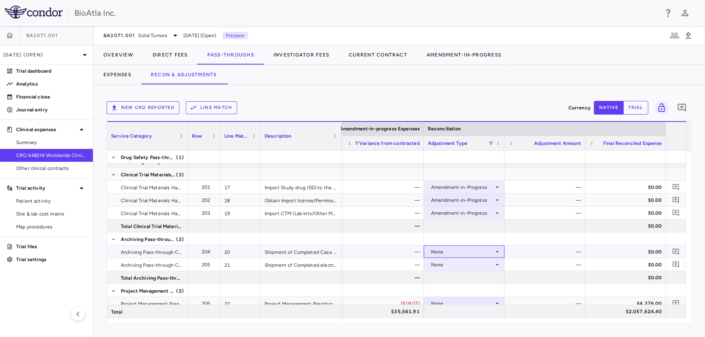
click at [485, 257] on div "None" at bounding box center [462, 252] width 63 height 13
click at [474, 293] on div "Amendment-in-Progress" at bounding box center [471, 292] width 62 height 7
click at [497, 265] on icon at bounding box center [497, 265] width 6 height 6
click at [494, 263] on icon at bounding box center [497, 265] width 6 height 6
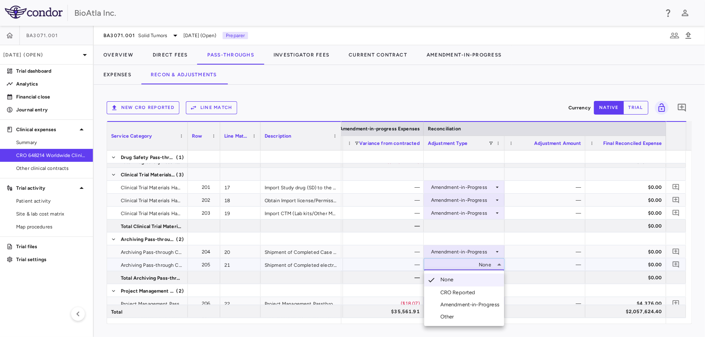
click at [458, 306] on div "Amendment-in-Progress" at bounding box center [471, 304] width 62 height 7
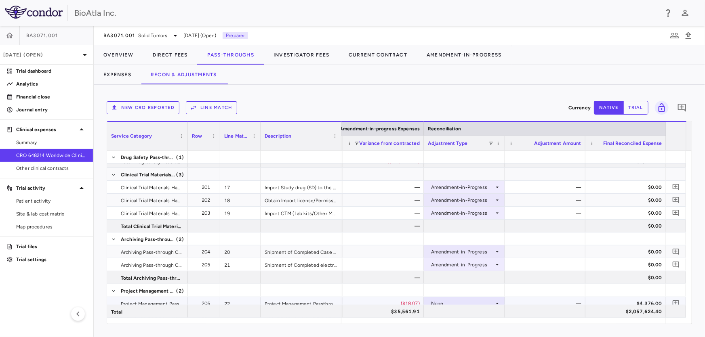
click at [497, 301] on icon at bounding box center [497, 304] width 6 height 6
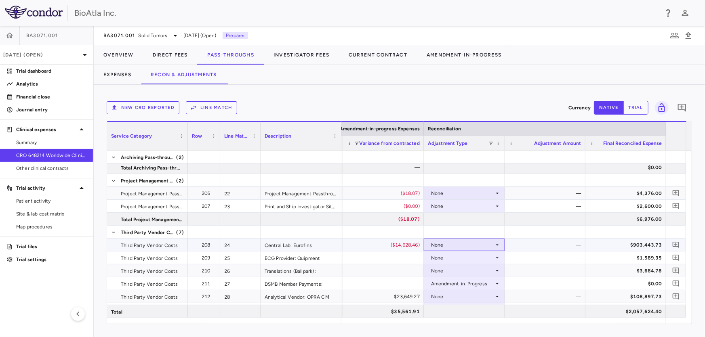
click at [496, 246] on icon at bounding box center [497, 245] width 6 height 6
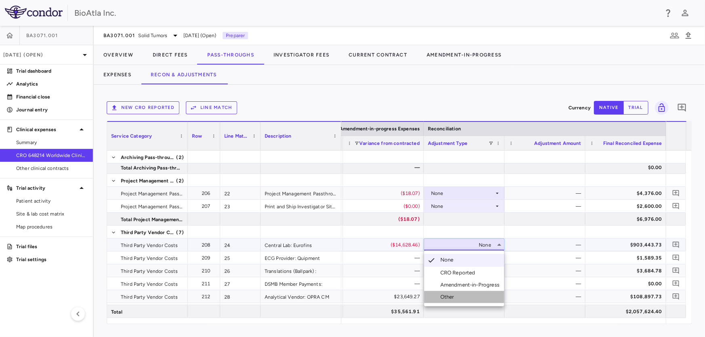
click at [444, 297] on div "Other" at bounding box center [448, 297] width 17 height 7
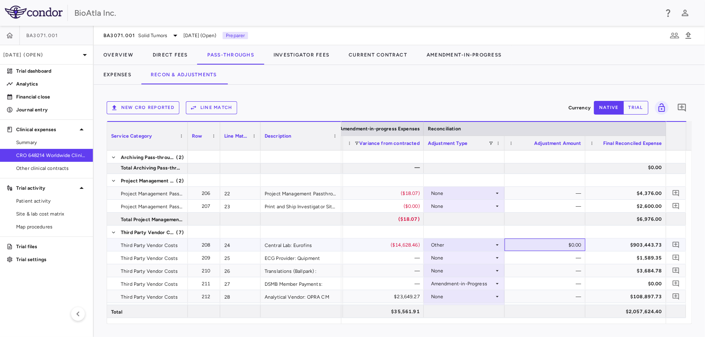
click at [554, 247] on div "$0.00" at bounding box center [547, 245] width 70 height 13
click at [495, 258] on icon at bounding box center [497, 258] width 6 height 6
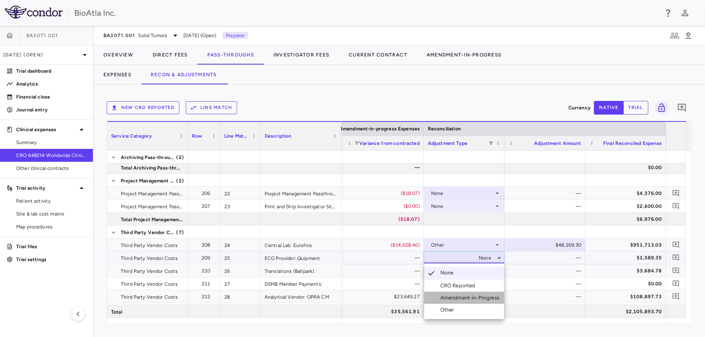
click at [465, 296] on div "Amendment-in-Progress" at bounding box center [471, 298] width 62 height 7
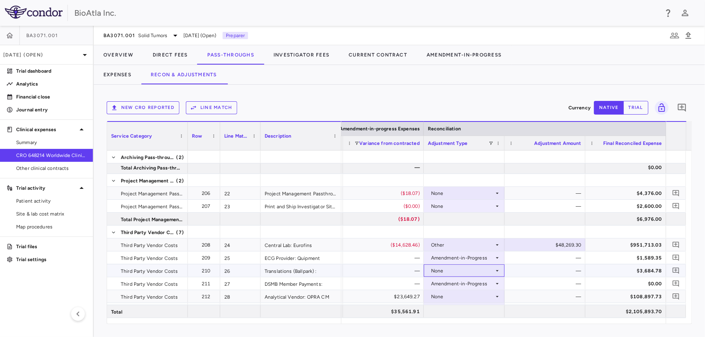
click at [489, 271] on div "None" at bounding box center [462, 271] width 63 height 13
click at [496, 268] on icon at bounding box center [497, 271] width 6 height 6
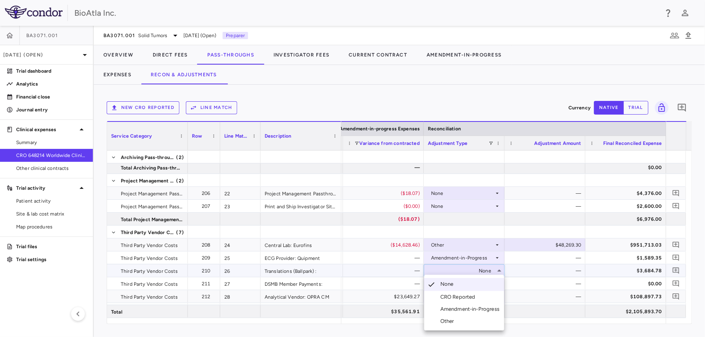
click at [470, 309] on div "Amendment-in-Progress" at bounding box center [471, 309] width 62 height 7
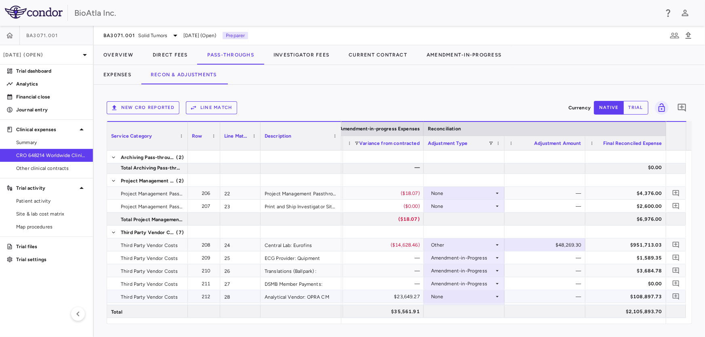
click at [493, 293] on div "None" at bounding box center [462, 297] width 63 height 13
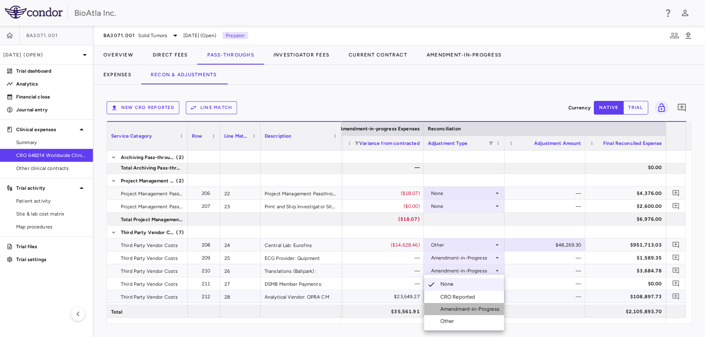
click at [477, 308] on div "Amendment-in-Progress" at bounding box center [471, 309] width 62 height 7
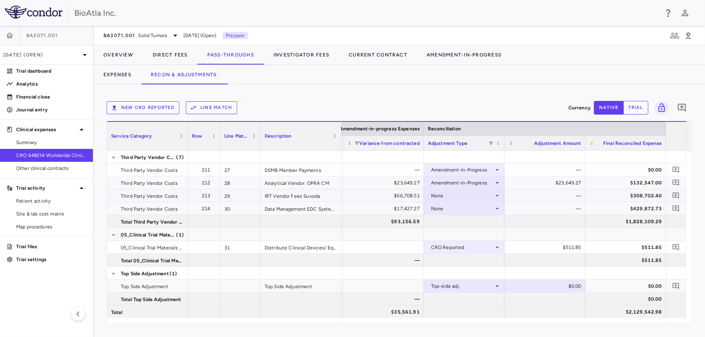
click at [493, 195] on div "None" at bounding box center [462, 196] width 63 height 13
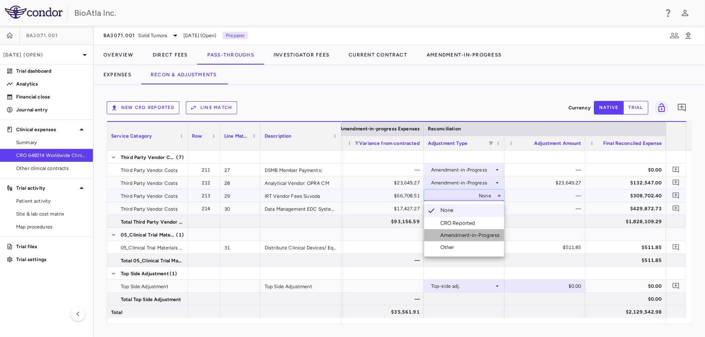
click at [478, 230] on li "Amendment-in-Progress" at bounding box center [464, 236] width 80 height 12
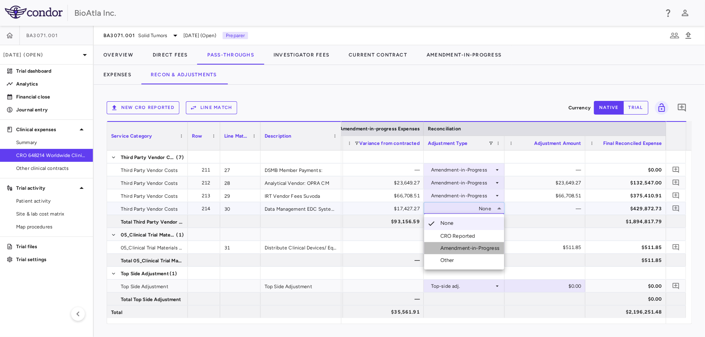
click at [481, 251] on div "Amendment-in-Progress" at bounding box center [471, 248] width 62 height 7
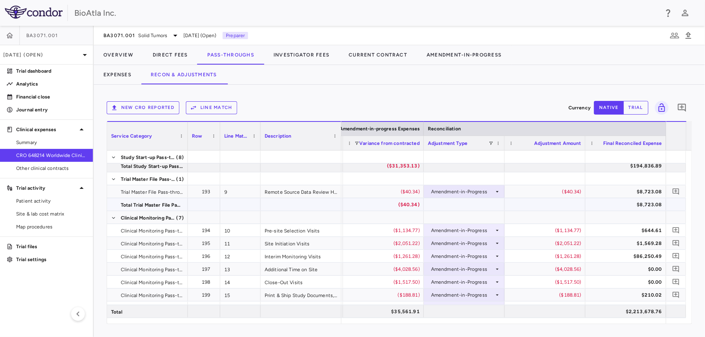
scroll to position [89, 0]
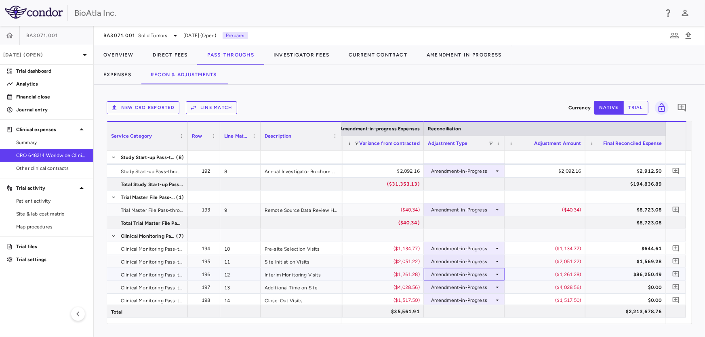
click at [497, 275] on icon at bounding box center [497, 275] width 6 height 6
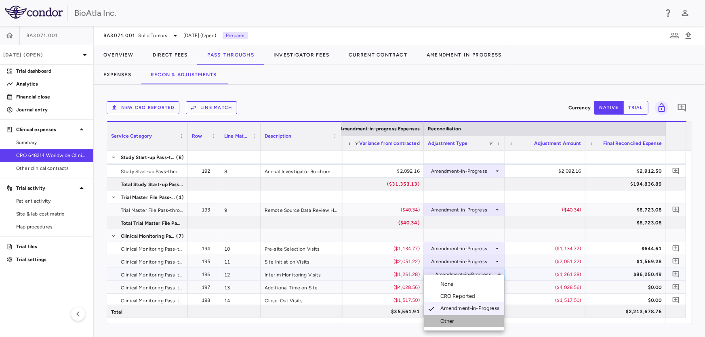
click at [450, 324] on div "Other" at bounding box center [448, 321] width 17 height 7
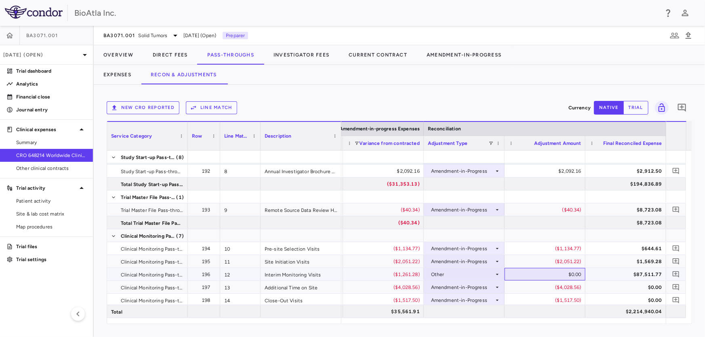
click at [550, 275] on div "$0.00" at bounding box center [547, 274] width 70 height 13
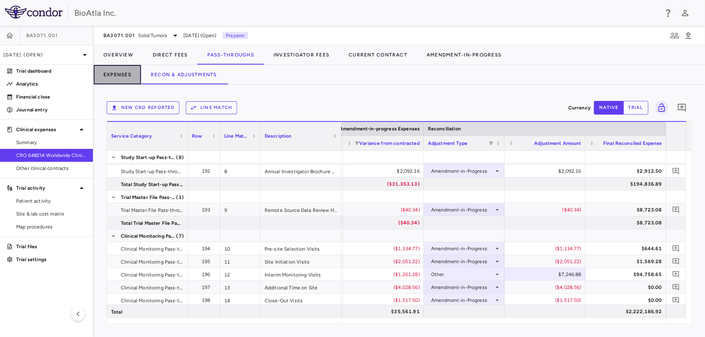
click at [122, 75] on button "Expenses" at bounding box center [117, 74] width 47 height 19
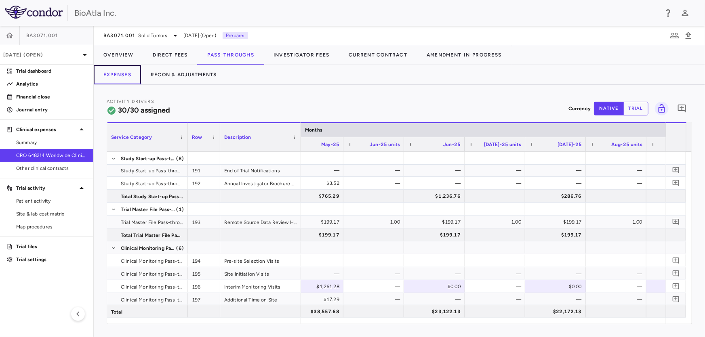
scroll to position [0, 6038]
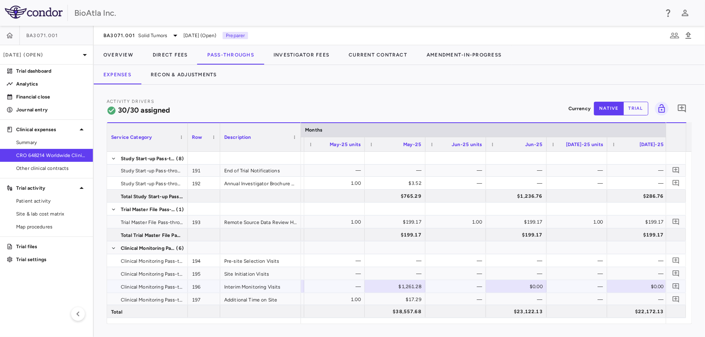
click at [519, 284] on div "$0.00" at bounding box center [517, 286] width 49 height 13
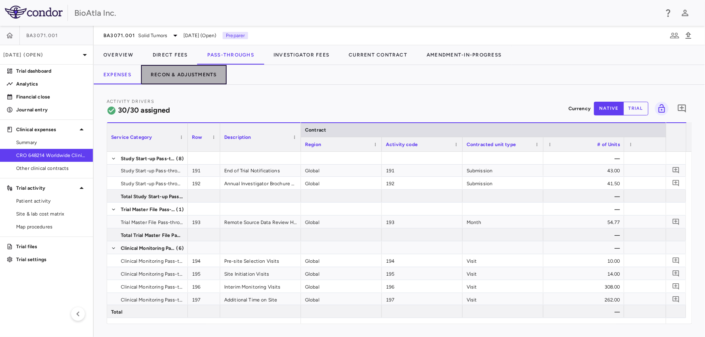
click at [187, 74] on button "Recon & Adjustments" at bounding box center [184, 74] width 86 height 19
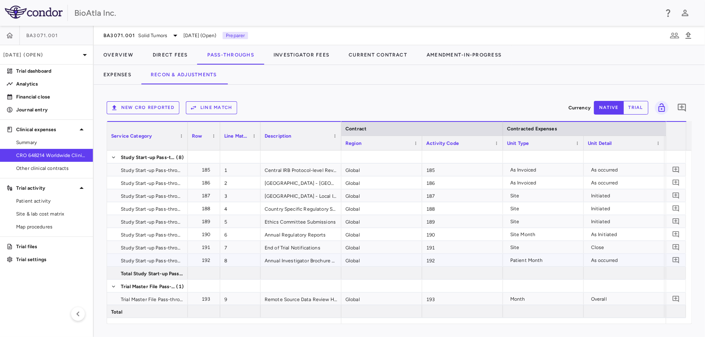
scroll to position [110, 0]
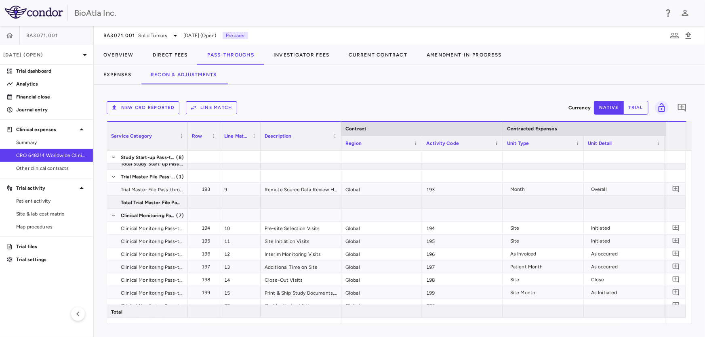
drag, startPoint x: 379, startPoint y: 318, endPoint x: 404, endPoint y: 320, distance: 25.1
click at [404, 320] on div at bounding box center [503, 321] width 324 height 6
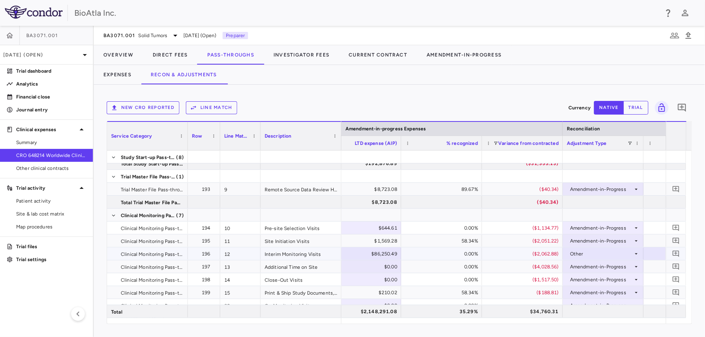
click at [364, 251] on div "$86,250.49" at bounding box center [363, 254] width 70 height 13
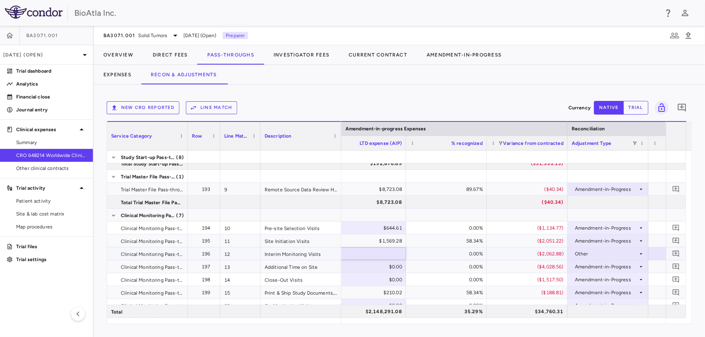
type input "*"
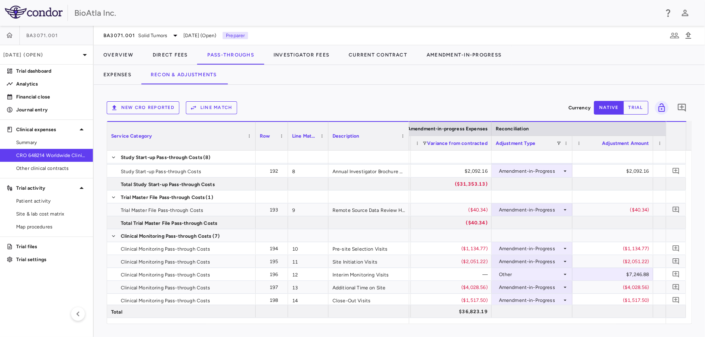
drag, startPoint x: 186, startPoint y: 137, endPoint x: 254, endPoint y: 140, distance: 67.9
click at [254, 140] on div at bounding box center [255, 136] width 3 height 28
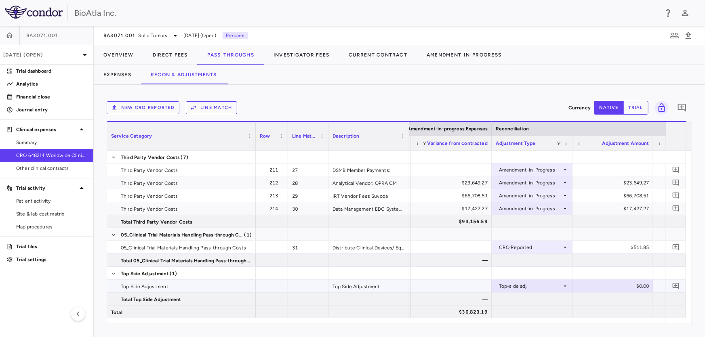
click at [623, 287] on div "$0.00" at bounding box center [615, 286] width 70 height 13
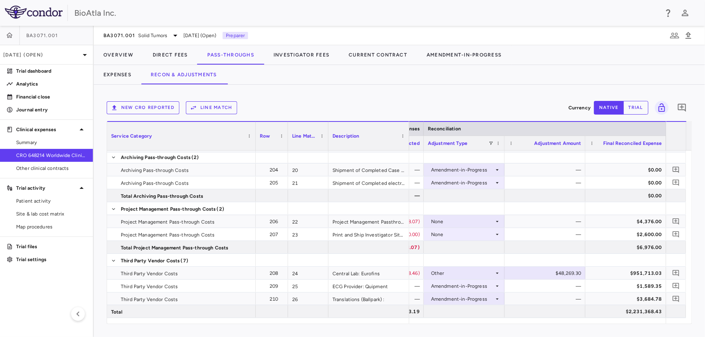
scroll to position [373, 0]
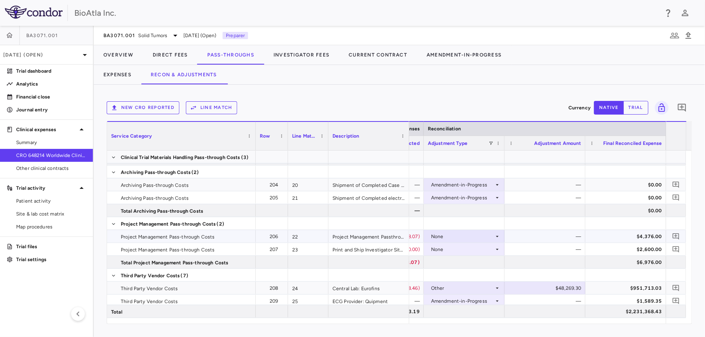
click at [498, 234] on icon at bounding box center [497, 237] width 6 height 6
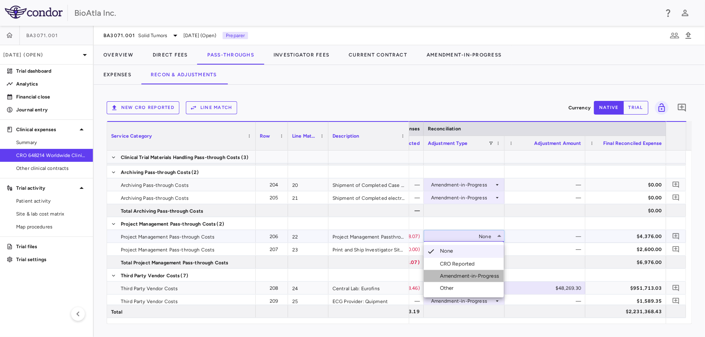
click at [465, 276] on div "Amendment-in-Progress" at bounding box center [471, 276] width 62 height 7
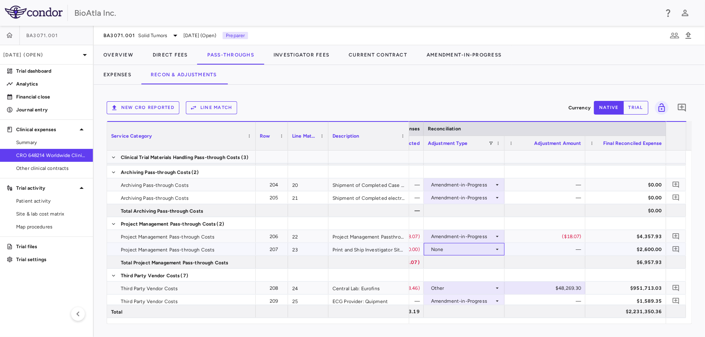
click at [494, 249] on icon at bounding box center [497, 249] width 6 height 6
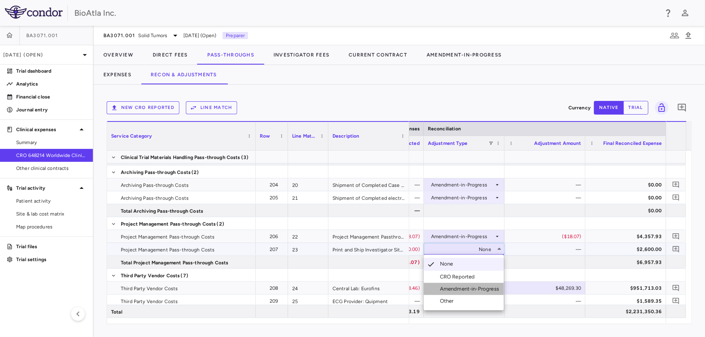
click at [461, 289] on div "Amendment-in-Progress" at bounding box center [471, 289] width 62 height 7
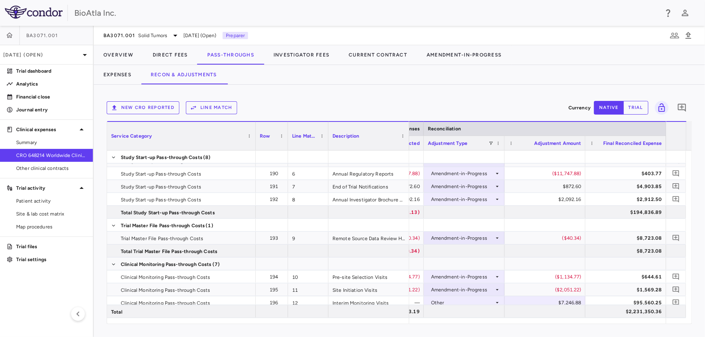
scroll to position [99, 0]
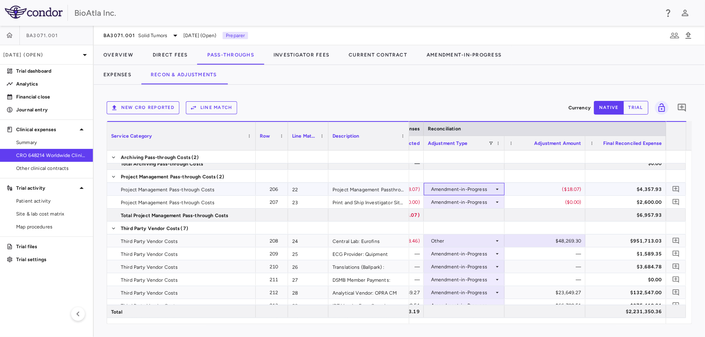
click at [497, 187] on icon at bounding box center [497, 189] width 6 height 6
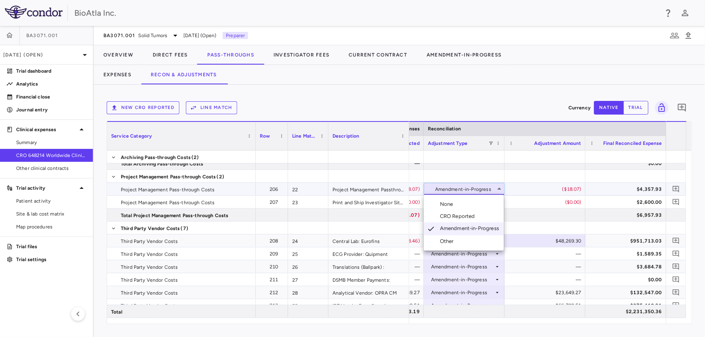
click at [452, 203] on div "None" at bounding box center [448, 204] width 17 height 7
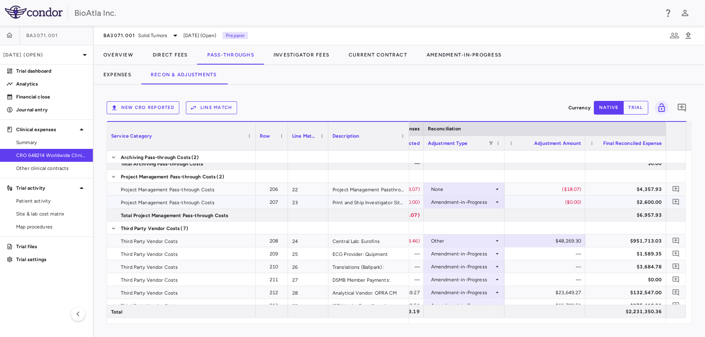
click at [495, 199] on icon at bounding box center [497, 202] width 6 height 6
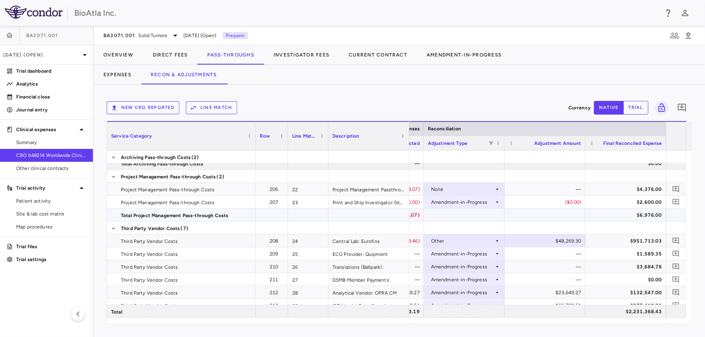
click at [446, 218] on div at bounding box center [464, 215] width 81 height 13
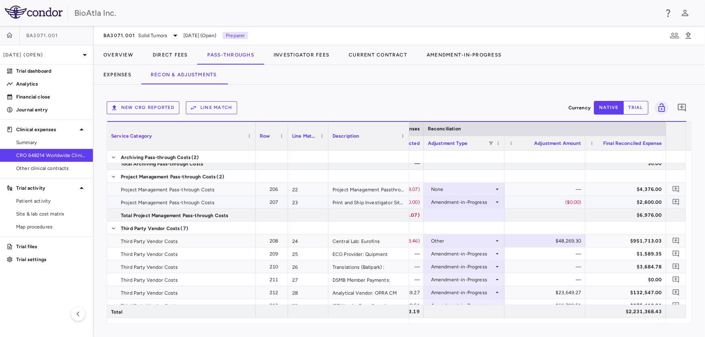
click at [502, 202] on div "Amendment-in-Progress" at bounding box center [464, 202] width 81 height 13
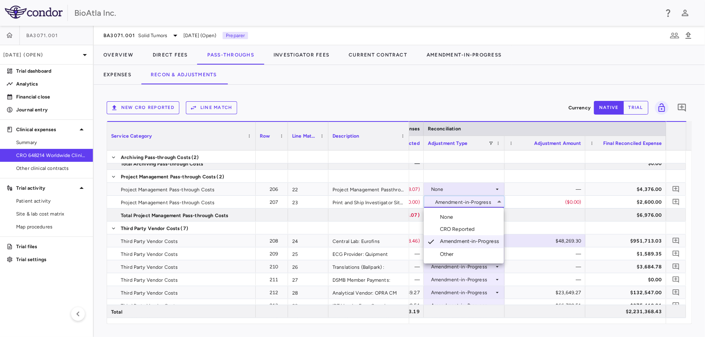
click at [463, 218] on li "None" at bounding box center [464, 217] width 80 height 12
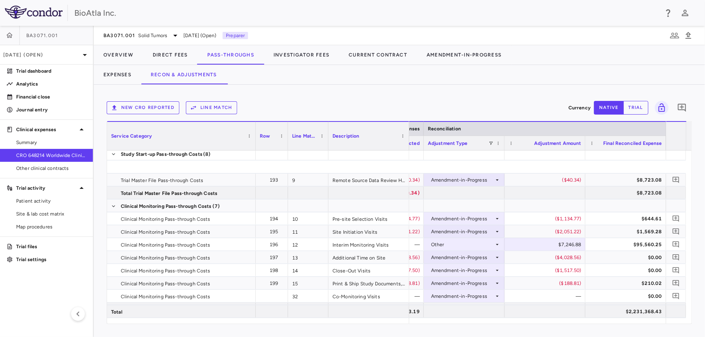
scroll to position [0, 0]
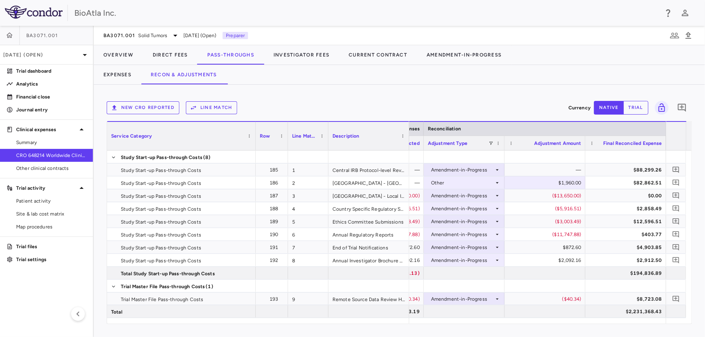
click at [514, 79] on div "Expenses Recon & Adjustments" at bounding box center [399, 74] width 611 height 19
click at [62, 53] on p "[DATE] (Open)" at bounding box center [41, 54] width 77 height 7
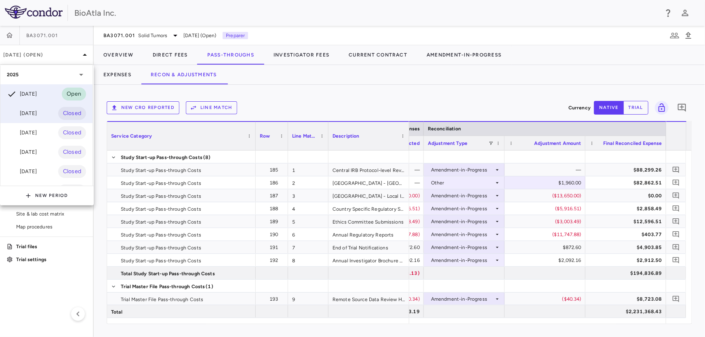
click at [21, 113] on div "[DATE]" at bounding box center [22, 114] width 30 height 10
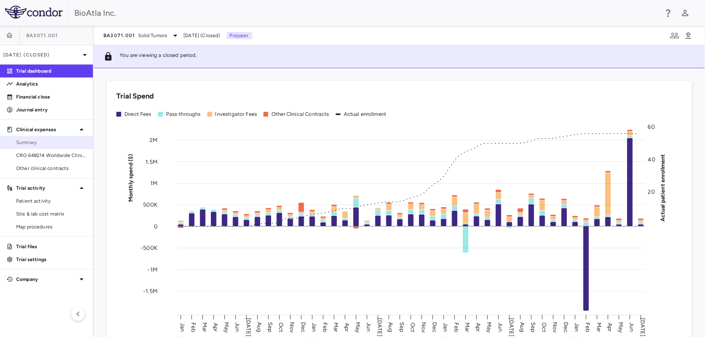
click at [33, 140] on span "Summary" at bounding box center [51, 142] width 70 height 7
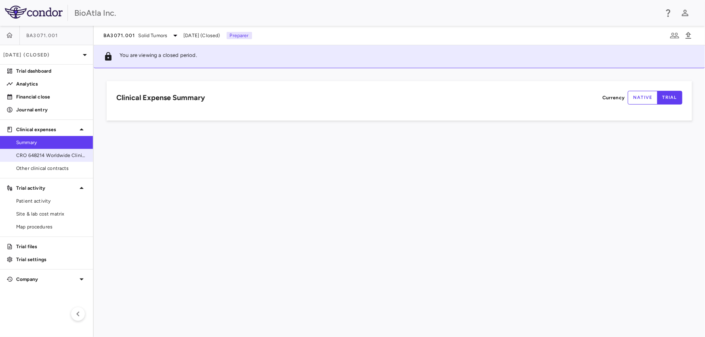
click at [32, 150] on link "CRO 648214 Worldwide Clinical Trials Holdings, Inc." at bounding box center [46, 156] width 93 height 12
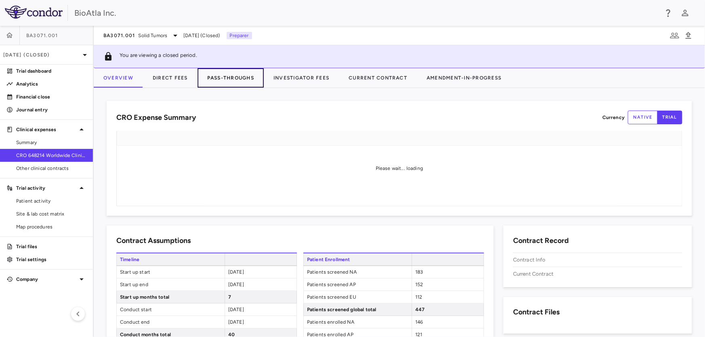
click at [222, 76] on button "Pass-Throughs" at bounding box center [231, 77] width 66 height 19
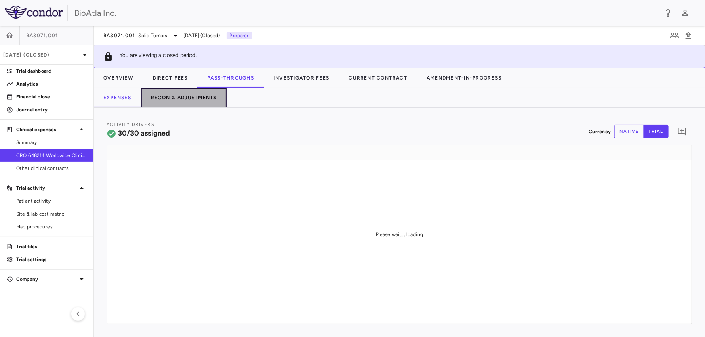
click at [196, 96] on button "Recon & Adjustments" at bounding box center [184, 97] width 86 height 19
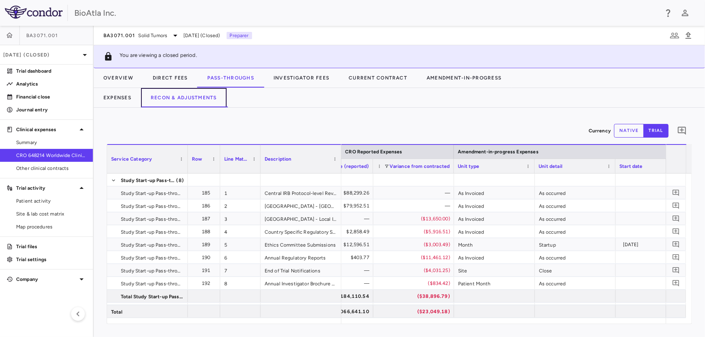
scroll to position [0, 1324]
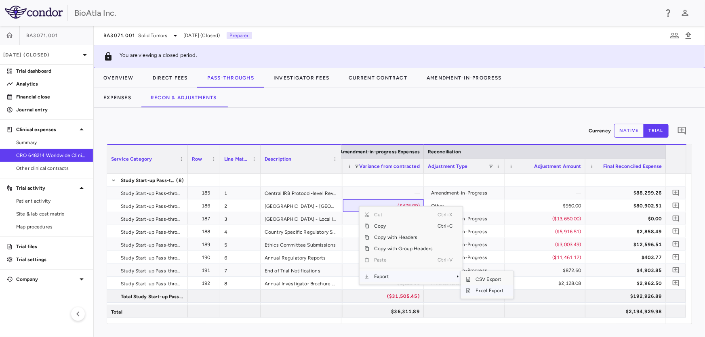
click at [490, 289] on span "Excel Export" at bounding box center [490, 290] width 38 height 11
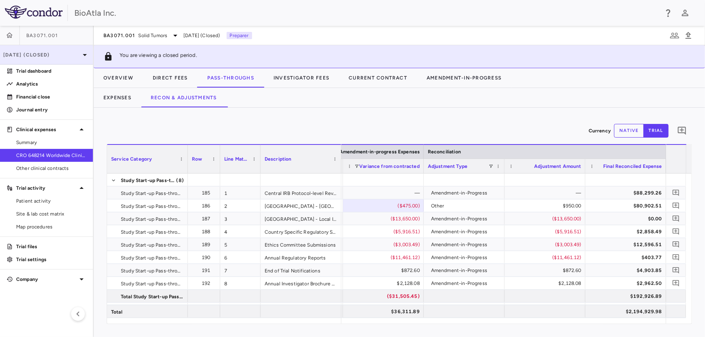
click at [81, 53] on icon at bounding box center [85, 55] width 10 height 10
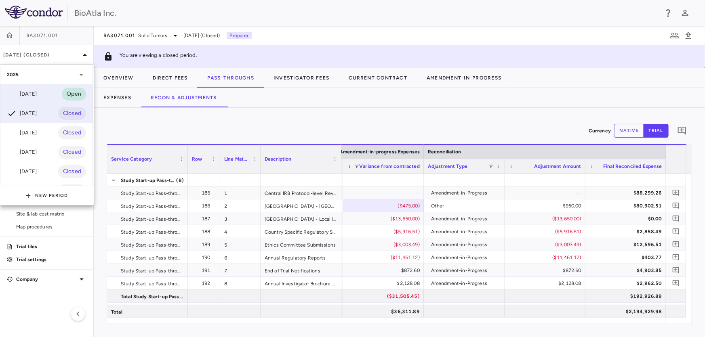
click at [35, 93] on div "[DATE]" at bounding box center [22, 94] width 30 height 10
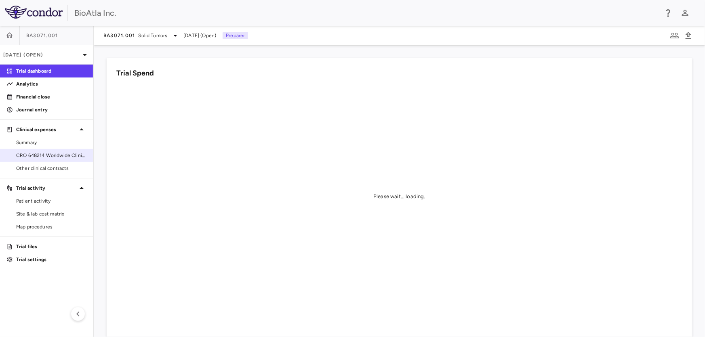
click at [36, 156] on span "CRO 648214 Worldwide Clinical Trials Holdings, Inc." at bounding box center [51, 155] width 70 height 7
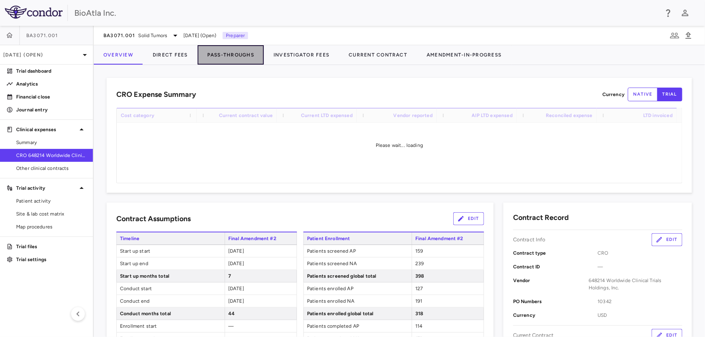
click at [225, 59] on button "Pass-Throughs" at bounding box center [231, 54] width 66 height 19
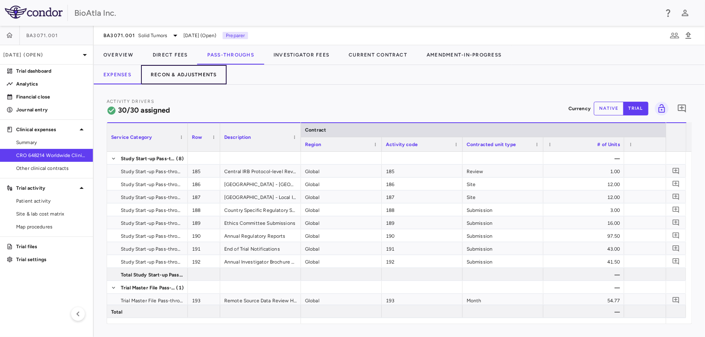
click at [189, 76] on button "Recon & Adjustments" at bounding box center [184, 74] width 86 height 19
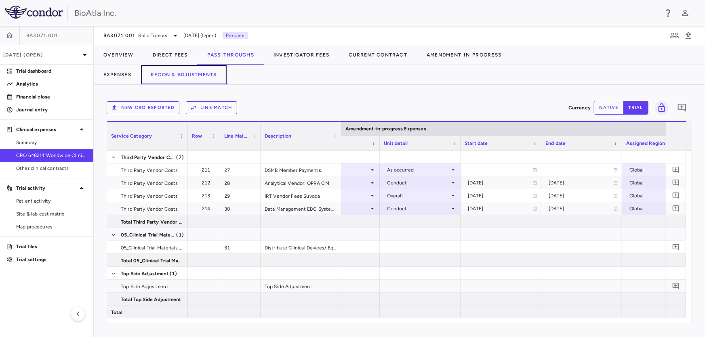
scroll to position [0, 1347]
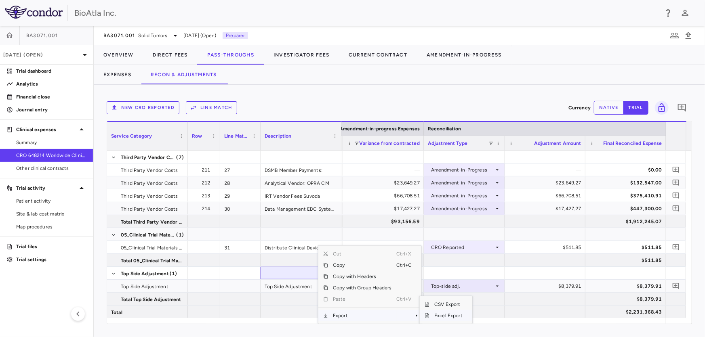
click at [453, 315] on span "Excel Export" at bounding box center [449, 315] width 38 height 11
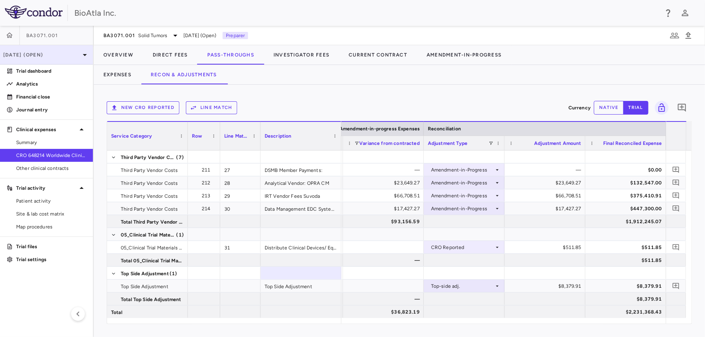
click at [85, 52] on icon at bounding box center [85, 55] width 10 height 10
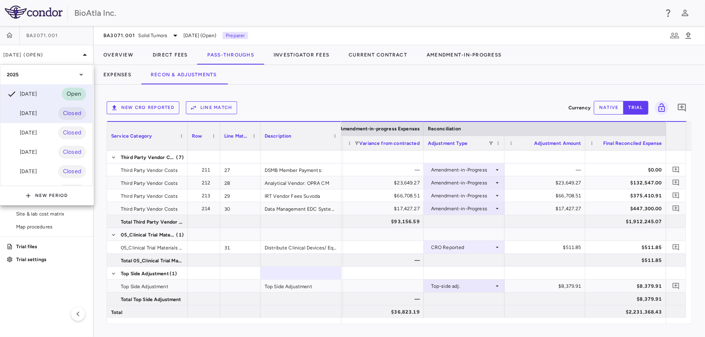
click at [28, 111] on div "[DATE]" at bounding box center [22, 114] width 30 height 10
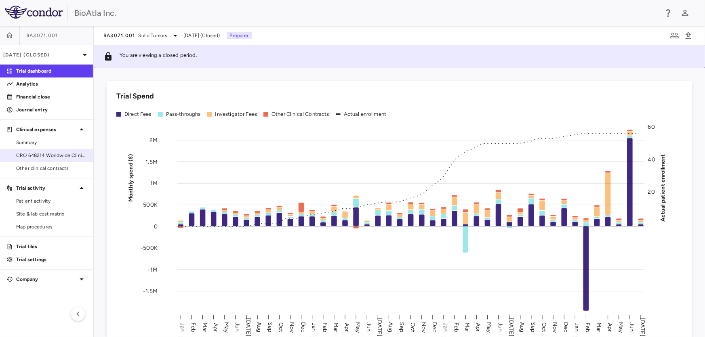
click at [59, 154] on span "CRO 648214 Worldwide Clinical Trials Holdings, Inc." at bounding box center [51, 155] width 70 height 7
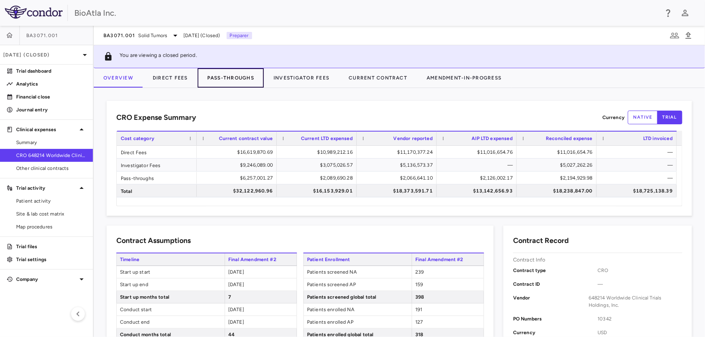
click at [234, 78] on button "Pass-Throughs" at bounding box center [231, 77] width 66 height 19
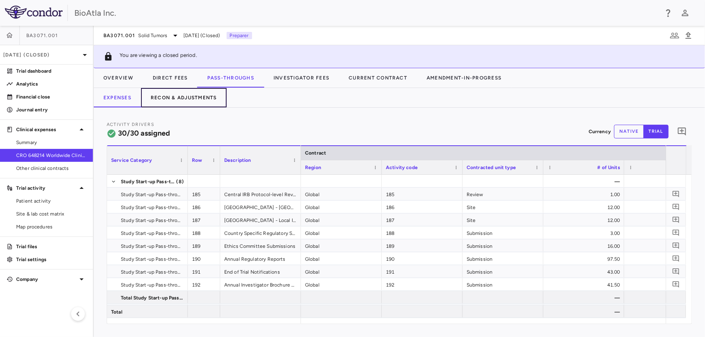
click at [164, 100] on button "Recon & Adjustments" at bounding box center [184, 97] width 86 height 19
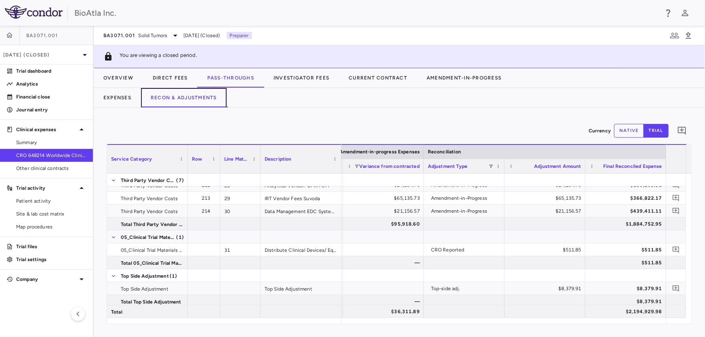
scroll to position [553, 0]
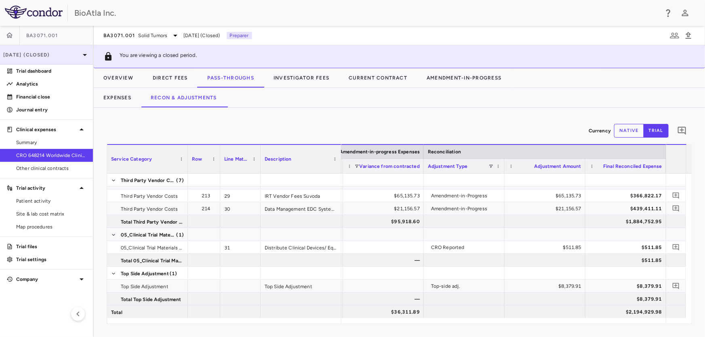
click at [68, 53] on p "[DATE] (Closed)" at bounding box center [41, 54] width 77 height 7
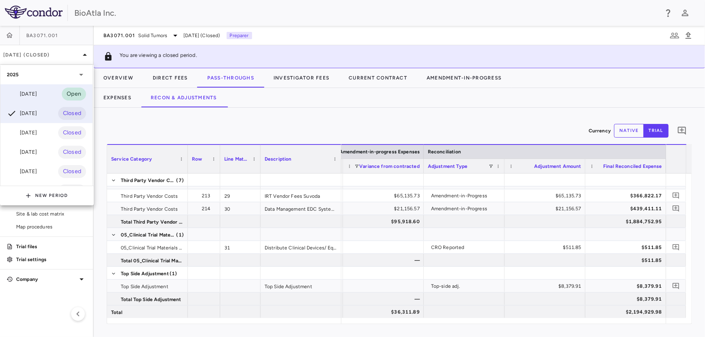
click at [47, 93] on div "Aug 2025 Open" at bounding box center [46, 93] width 92 height 19
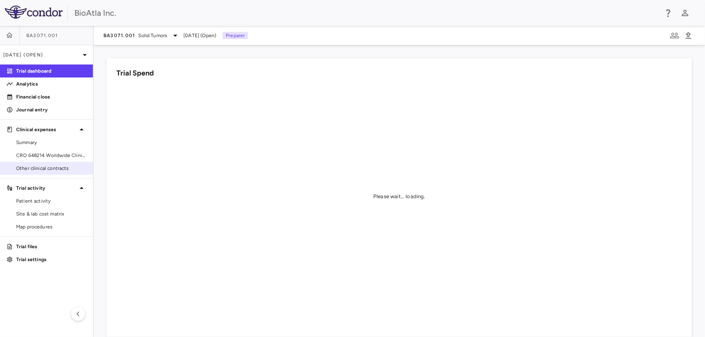
click at [39, 169] on span "Other clinical contracts" at bounding box center [51, 168] width 70 height 7
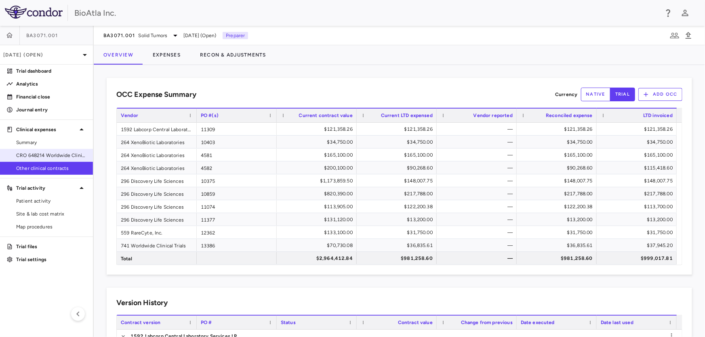
click at [38, 154] on span "CRO 648214 Worldwide Clinical Trials Holdings, Inc." at bounding box center [51, 155] width 70 height 7
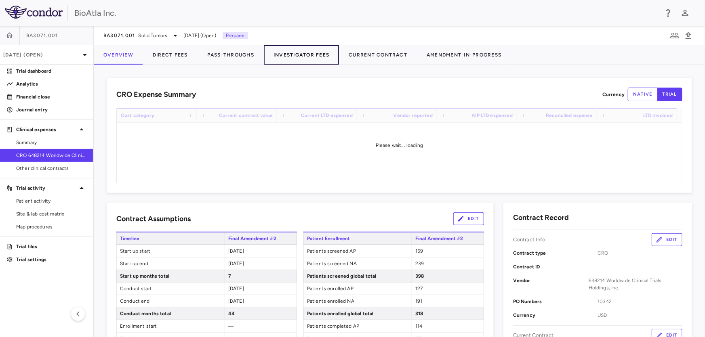
click at [307, 56] on button "Investigator Fees" at bounding box center [301, 54] width 75 height 19
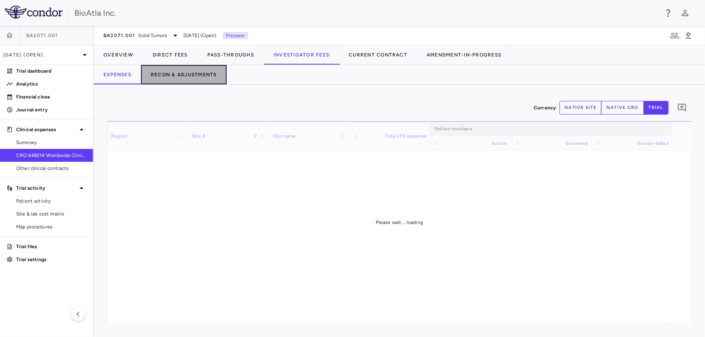
click at [188, 74] on button "Recon & Adjustments" at bounding box center [184, 74] width 86 height 19
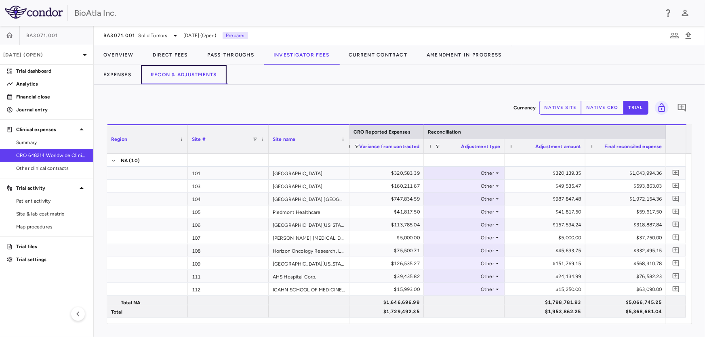
scroll to position [106, 0]
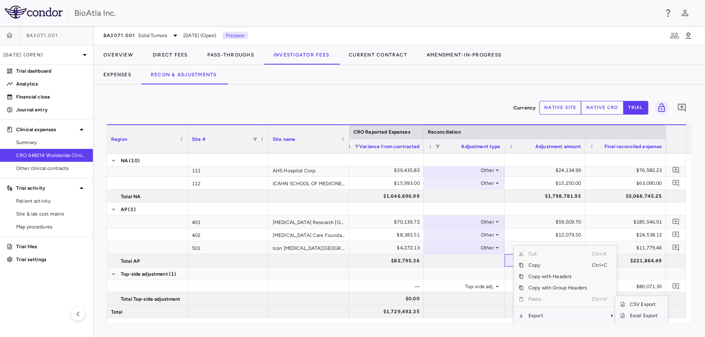
click at [645, 317] on span "Excel Export" at bounding box center [644, 315] width 38 height 11
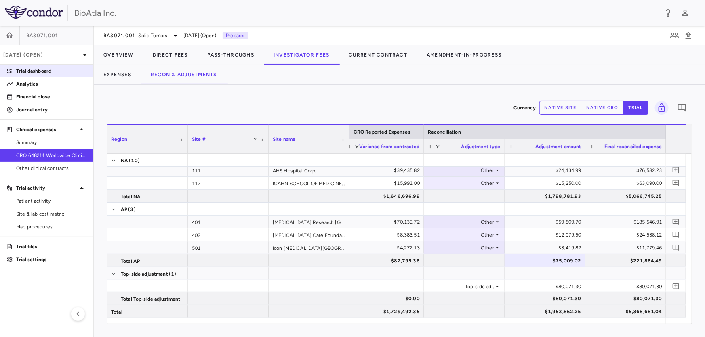
click at [42, 72] on p "Trial dashboard" at bounding box center [51, 70] width 70 height 7
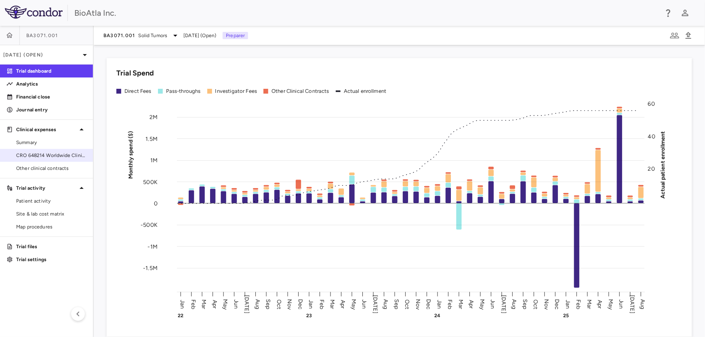
click at [59, 154] on span "CRO 648214 Worldwide Clinical Trials Holdings, Inc." at bounding box center [51, 155] width 70 height 7
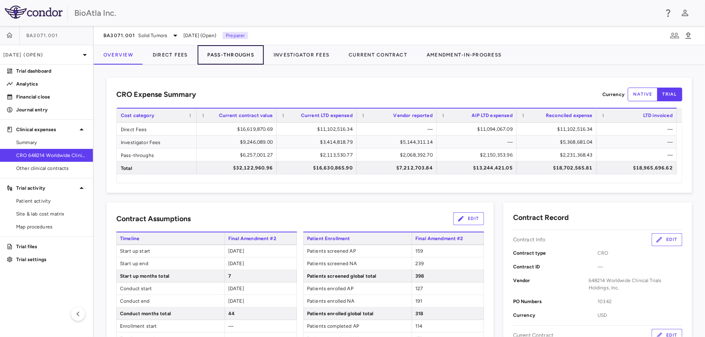
click at [238, 53] on button "Pass-Throughs" at bounding box center [231, 54] width 66 height 19
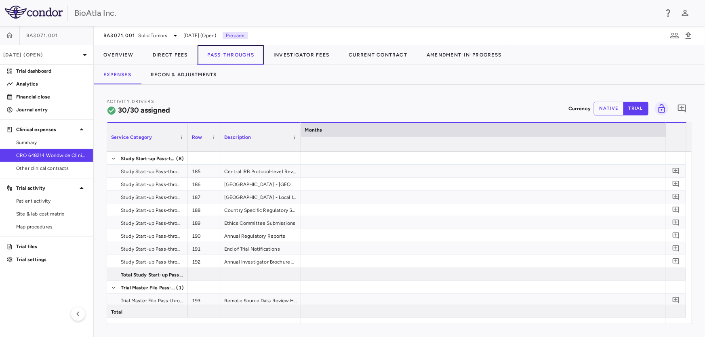
scroll to position [0, 5036]
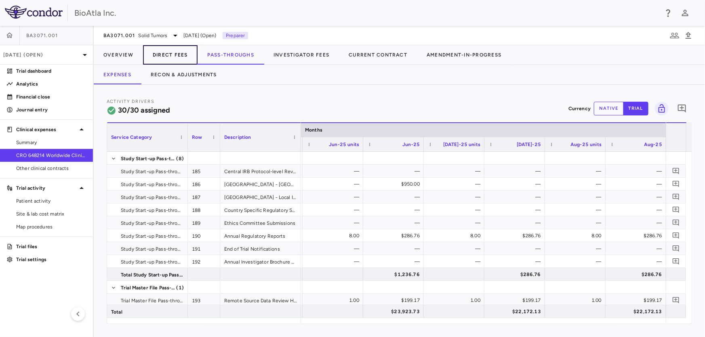
click at [164, 55] on button "Direct Fees" at bounding box center [170, 54] width 55 height 19
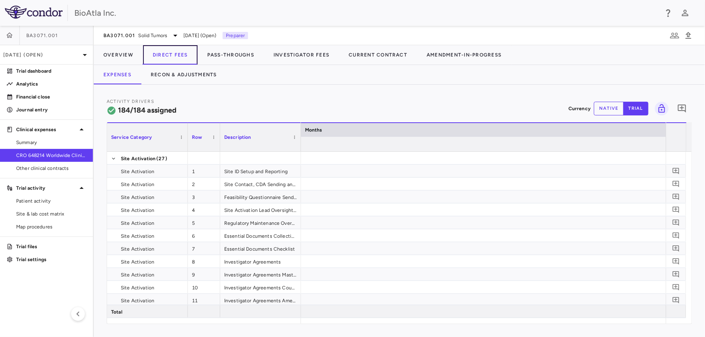
scroll to position [0, 5452]
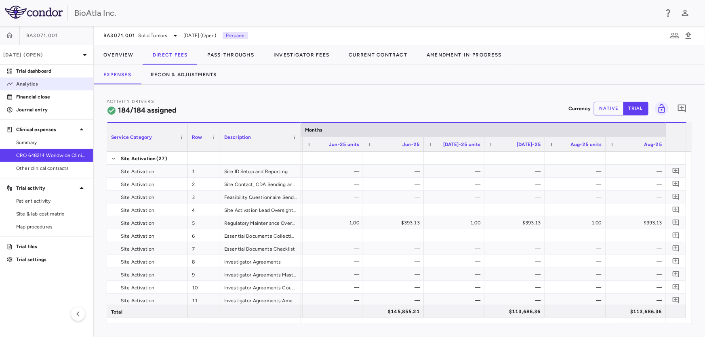
click at [18, 80] on p "Analytics" at bounding box center [51, 83] width 70 height 7
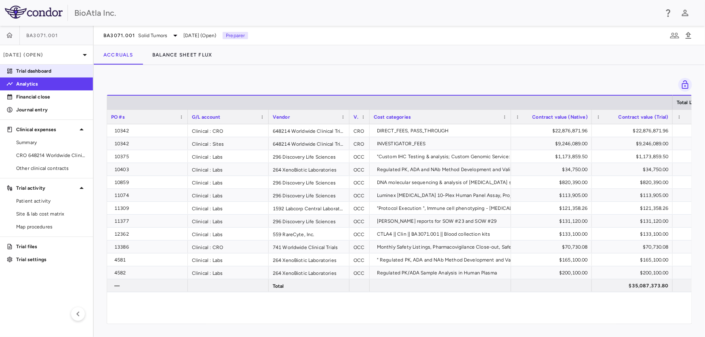
click at [27, 65] on link "Trial dashboard" at bounding box center [46, 71] width 93 height 12
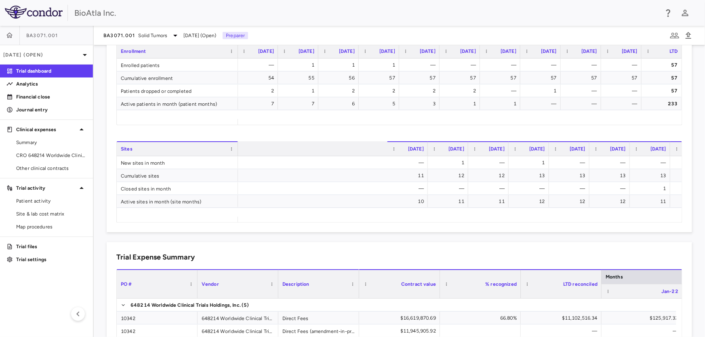
scroll to position [0, 1379]
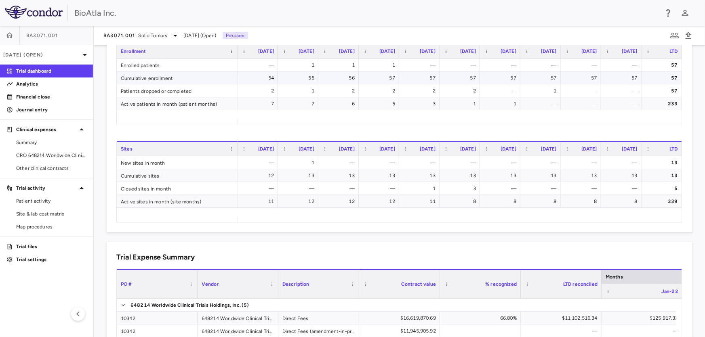
click at [530, 82] on div "57" at bounding box center [542, 78] width 29 height 13
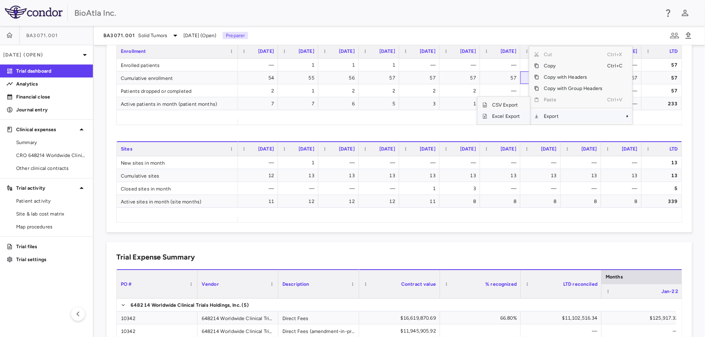
click at [506, 115] on span "Excel Export" at bounding box center [506, 116] width 38 height 11
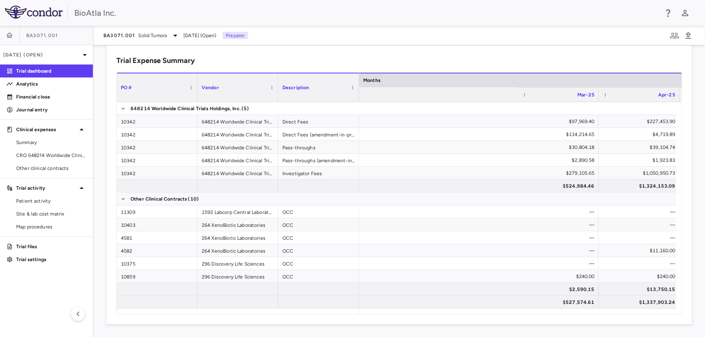
scroll to position [0, 3487]
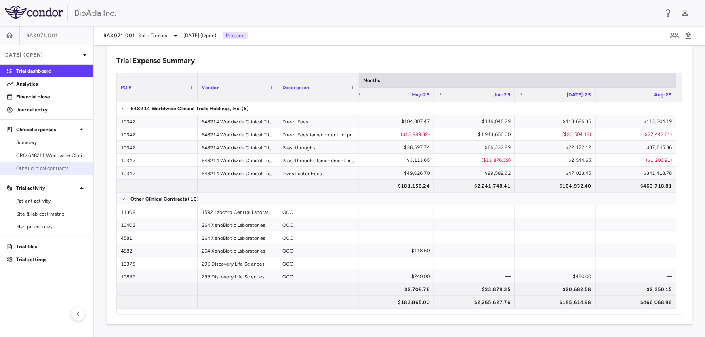
click at [44, 169] on span "Other clinical contracts" at bounding box center [51, 168] width 70 height 7
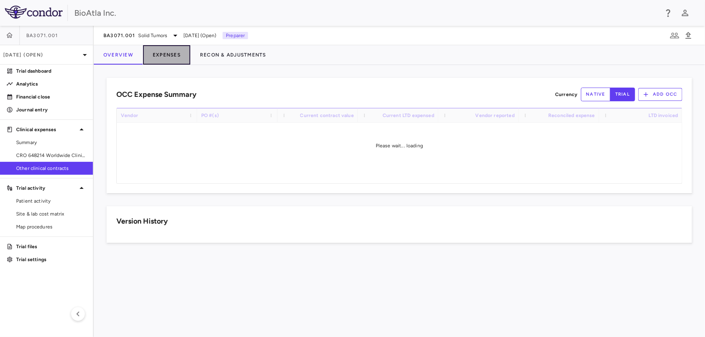
click at [161, 53] on button "Expenses" at bounding box center [166, 54] width 47 height 19
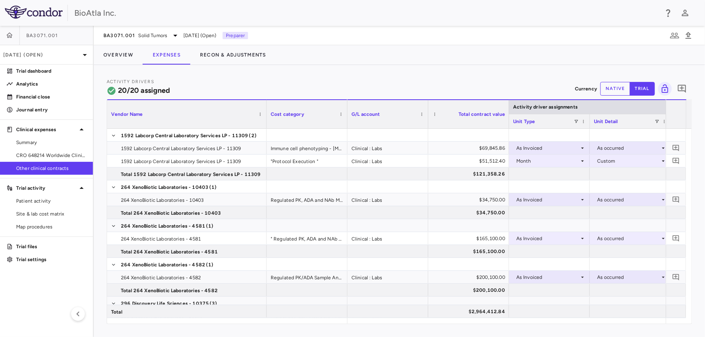
drag, startPoint x: 188, startPoint y: 104, endPoint x: 265, endPoint y: 129, distance: 81.1
click at [267, 126] on div at bounding box center [266, 114] width 3 height 28
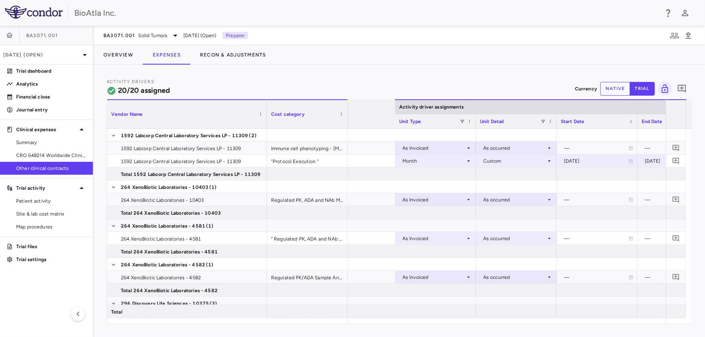
scroll to position [0, 725]
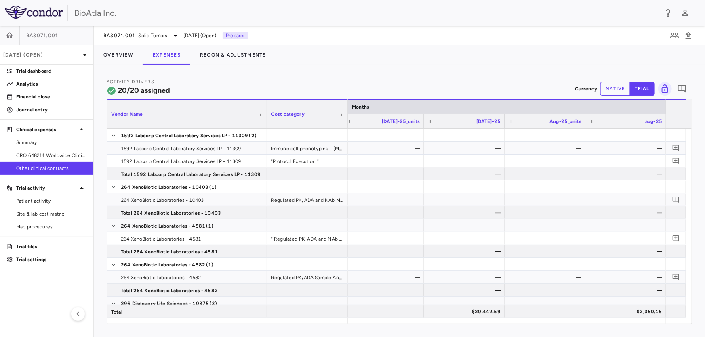
click at [613, 89] on button "native" at bounding box center [615, 89] width 30 height 14
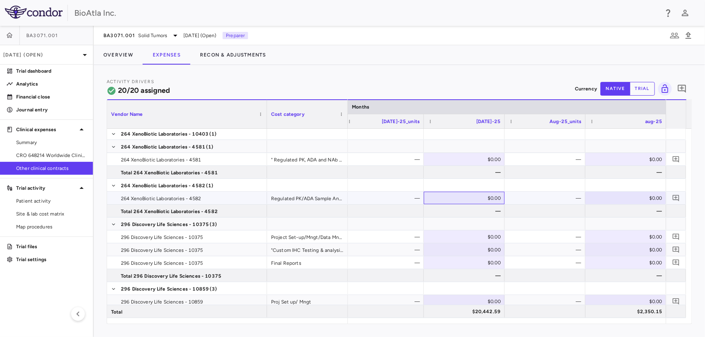
click at [461, 200] on div "$0.00" at bounding box center [466, 198] width 70 height 13
type input "*****"
click at [621, 206] on div "—" at bounding box center [628, 211] width 70 height 13
click at [494, 194] on div at bounding box center [464, 198] width 73 height 12
click at [526, 210] on div at bounding box center [545, 211] width 73 height 12
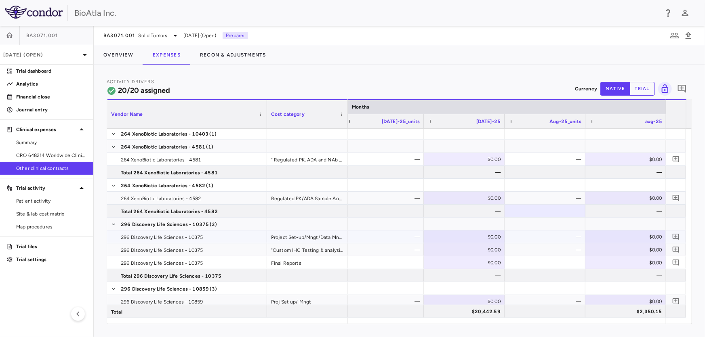
click at [464, 239] on div "$0.00" at bounding box center [466, 237] width 70 height 13
click at [470, 197] on div "$0.00" at bounding box center [466, 198] width 70 height 13
type input "*****"
click at [613, 198] on div "$0.00" at bounding box center [628, 198] width 70 height 13
click at [613, 198] on input "number" at bounding box center [632, 198] width 68 height 13
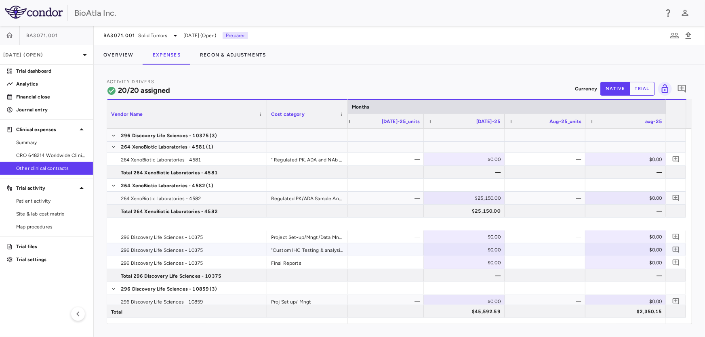
scroll to position [190, 0]
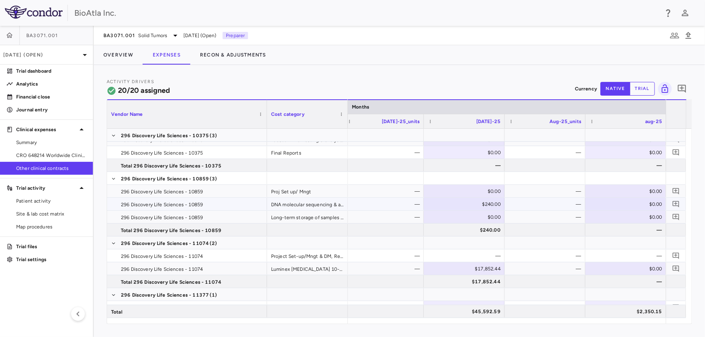
click at [629, 206] on div "$0.00" at bounding box center [628, 204] width 70 height 13
type input "***"
click at [631, 217] on div "$0.00" at bounding box center [628, 217] width 70 height 13
click at [599, 194] on div "$0.00" at bounding box center [628, 191] width 70 height 13
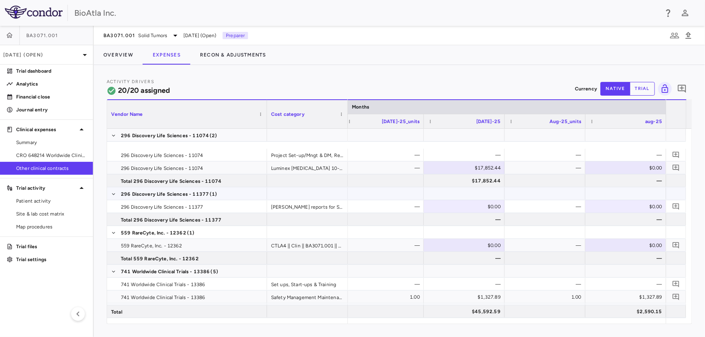
scroll to position [299, 0]
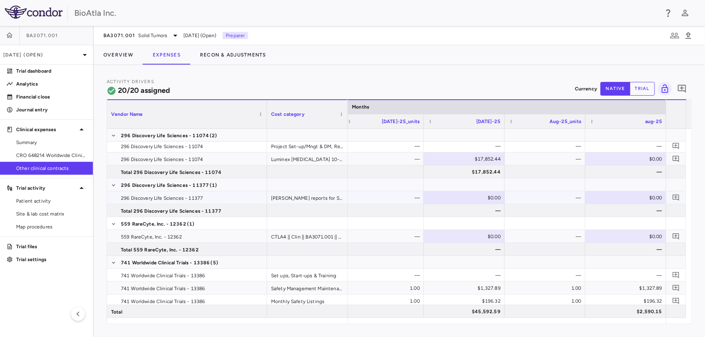
click at [620, 196] on div "$0.00" at bounding box center [628, 198] width 70 height 13
type input "****"
click at [622, 241] on div "$0.00" at bounding box center [628, 236] width 70 height 13
click at [459, 240] on div "$0.00" at bounding box center [466, 236] width 70 height 13
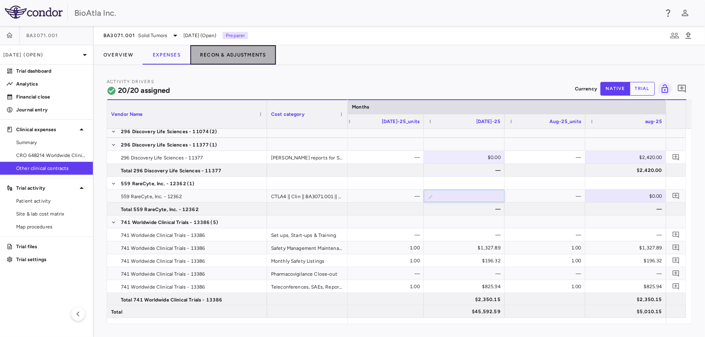
click at [235, 57] on button "Recon & Adjustments" at bounding box center [233, 54] width 86 height 19
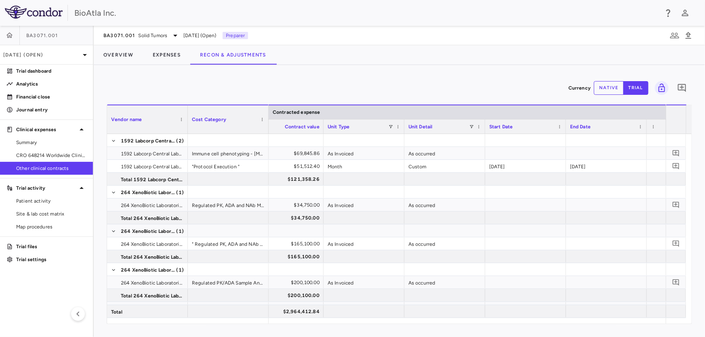
scroll to position [0, 1022]
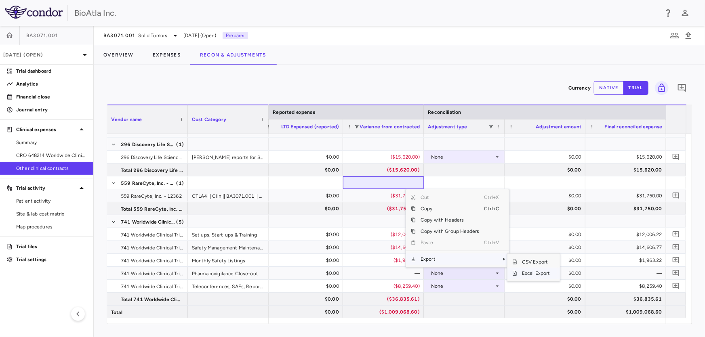
click at [525, 273] on span "Excel Export" at bounding box center [536, 273] width 38 height 11
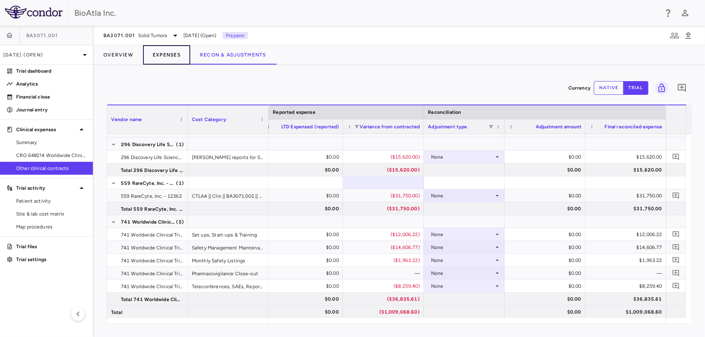
click at [166, 53] on button "Expenses" at bounding box center [166, 54] width 47 height 19
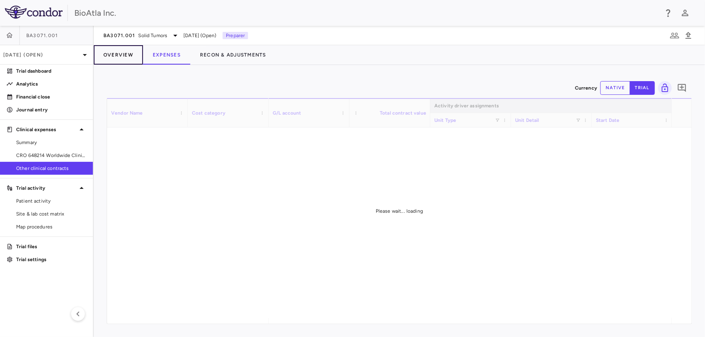
click at [118, 55] on button "Overview" at bounding box center [118, 54] width 49 height 19
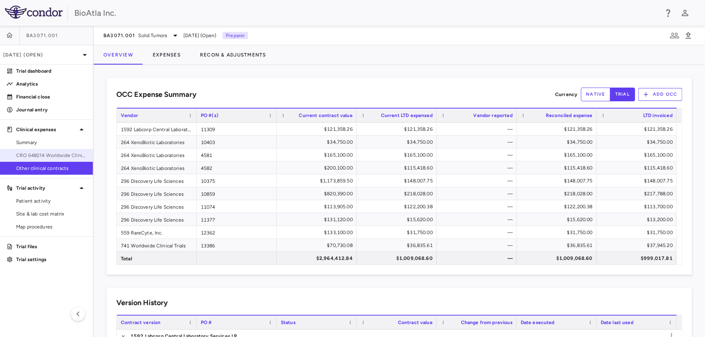
click at [58, 155] on span "CRO 648214 Worldwide Clinical Trials Holdings, Inc." at bounding box center [51, 155] width 70 height 7
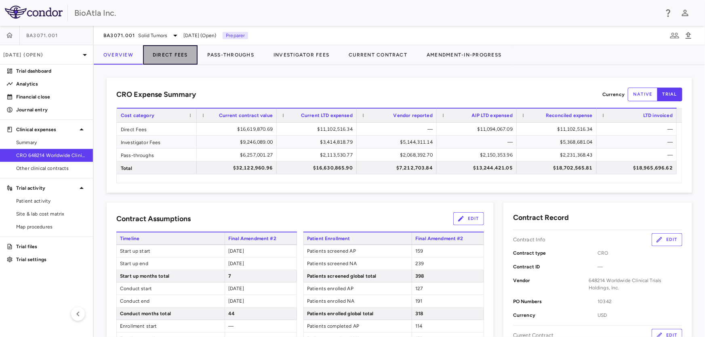
click at [170, 55] on button "Direct Fees" at bounding box center [170, 54] width 55 height 19
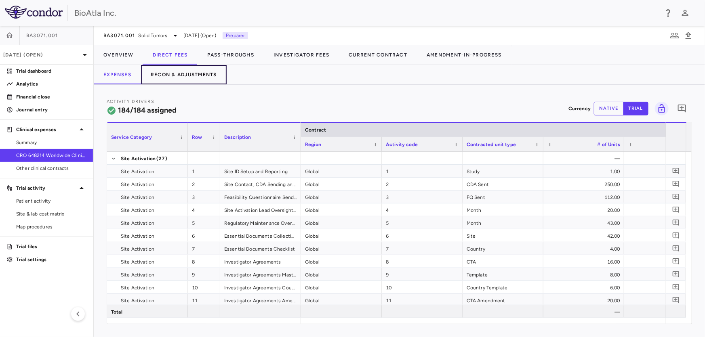
click at [207, 73] on button "Recon & Adjustments" at bounding box center [184, 74] width 86 height 19
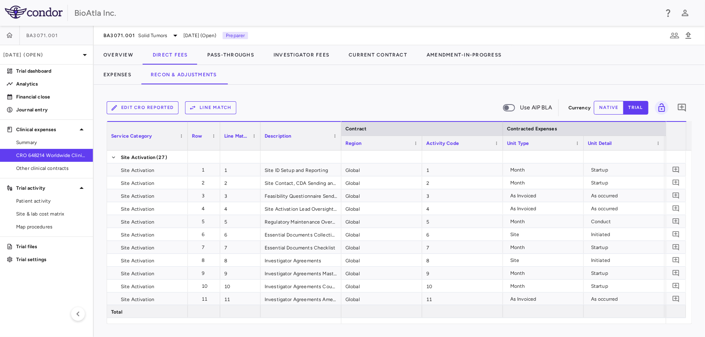
click at [218, 106] on button "Line Match" at bounding box center [210, 107] width 51 height 13
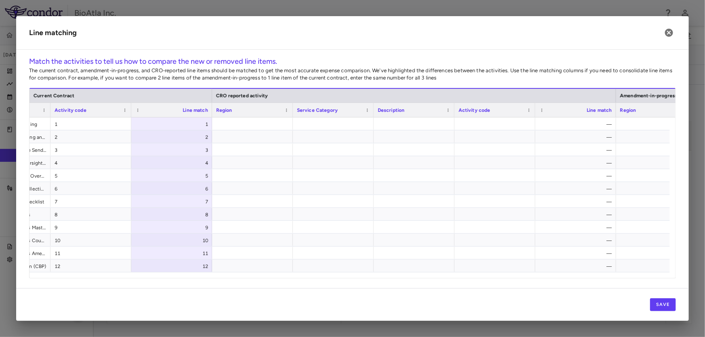
scroll to position [0, 230]
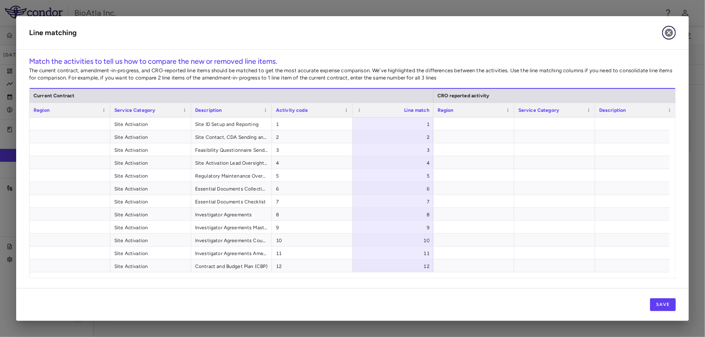
click at [667, 33] on icon "button" at bounding box center [669, 33] width 8 height 8
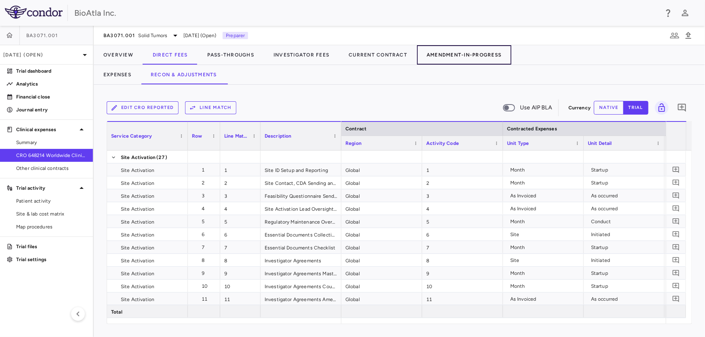
click at [469, 57] on button "Amendment-In-Progress" at bounding box center [464, 54] width 94 height 19
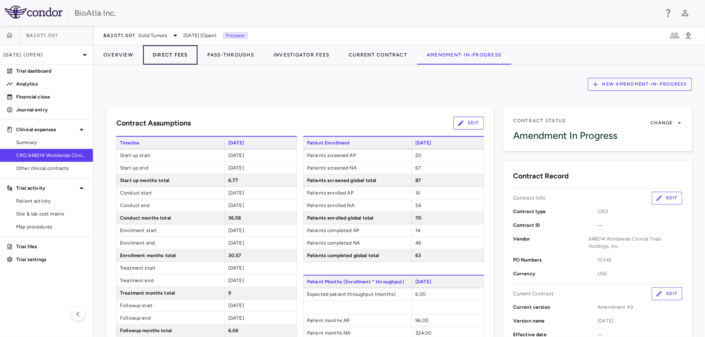
click at [177, 56] on button "Direct Fees" at bounding box center [170, 54] width 55 height 19
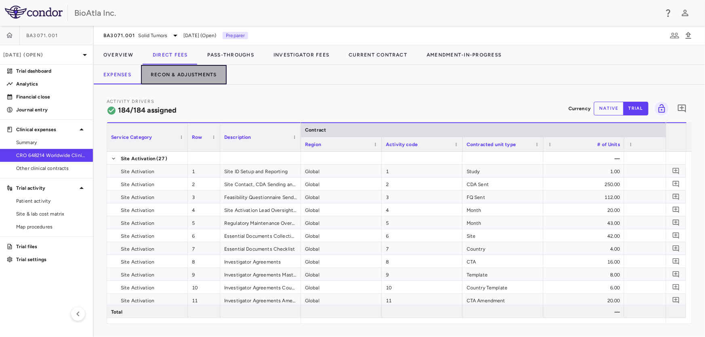
click at [185, 71] on button "Recon & Adjustments" at bounding box center [184, 74] width 86 height 19
